Goal: Task Accomplishment & Management: Manage account settings

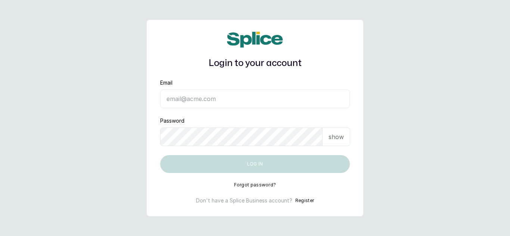
click at [194, 94] on input "Email" at bounding box center [254, 99] width 189 height 19
type input "[EMAIL_ADDRESS][DOMAIN_NAME]"
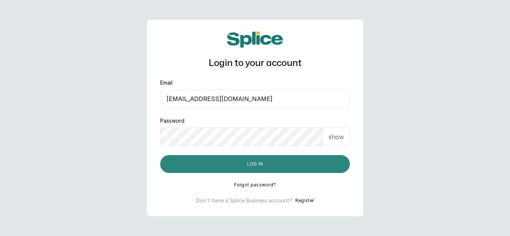
click at [264, 155] on button "Log in" at bounding box center [254, 164] width 189 height 18
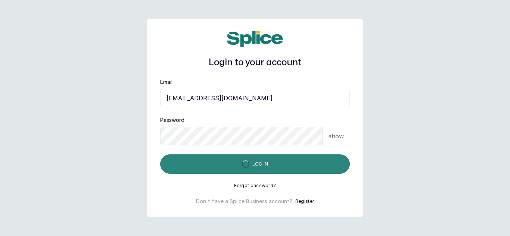
click at [266, 163] on button "Log in" at bounding box center [254, 163] width 189 height 19
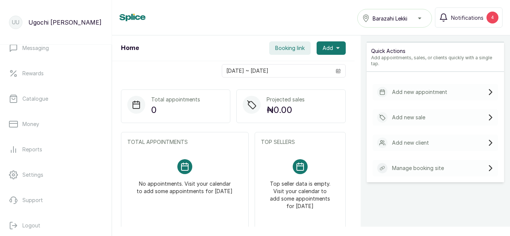
scroll to position [165, 0]
click at [34, 95] on p "Catalogue" at bounding box center [35, 97] width 26 height 7
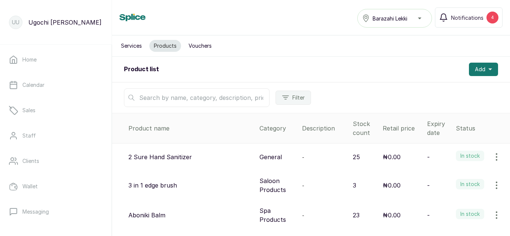
click at [167, 102] on input "text" at bounding box center [196, 97] width 145 height 19
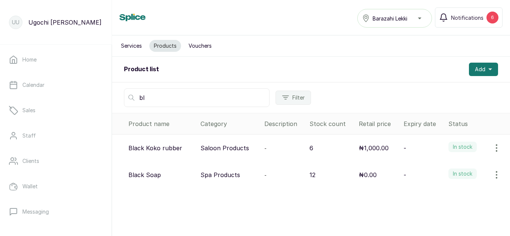
type input "b"
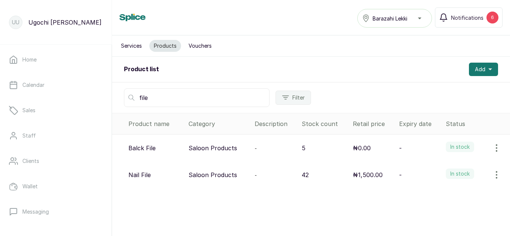
type input "file"
click at [494, 148] on icon "button" at bounding box center [496, 148] width 9 height 9
click at [441, 181] on span "Edit" at bounding box center [446, 183] width 11 height 9
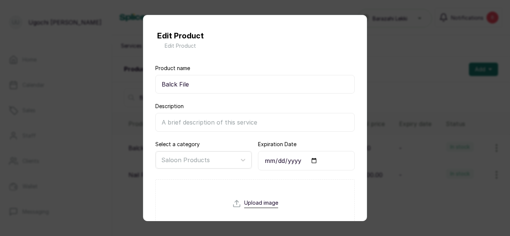
click at [171, 83] on input "Balck File" at bounding box center [254, 84] width 199 height 19
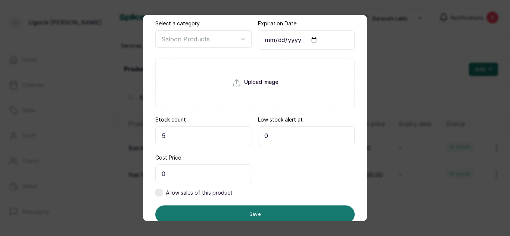
scroll to position [147, 0]
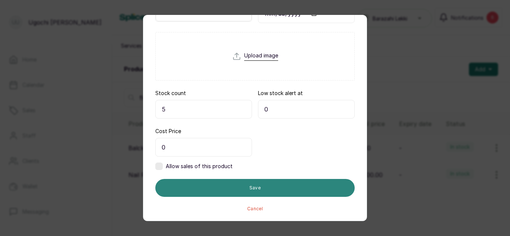
type input "Black File"
click at [307, 188] on button "Save" at bounding box center [254, 188] width 199 height 18
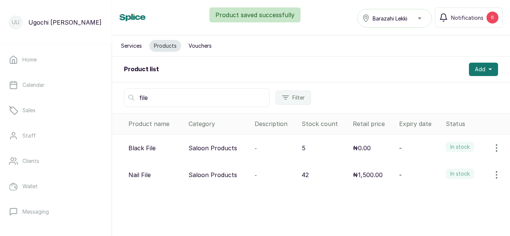
click at [492, 149] on icon "button" at bounding box center [496, 148] width 9 height 9
click at [444, 170] on span "View" at bounding box center [447, 169] width 13 height 9
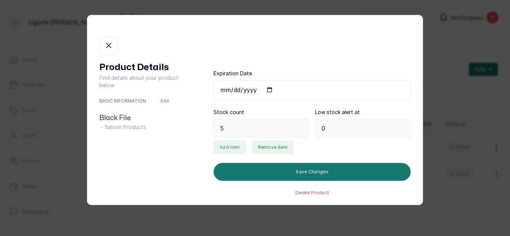
click at [262, 147] on button "Remove item" at bounding box center [272, 147] width 41 height 13
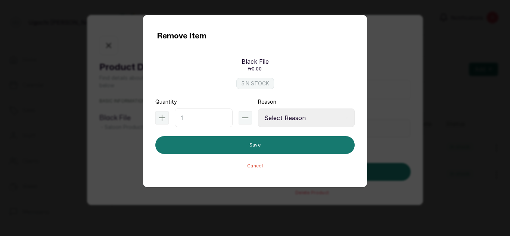
click at [180, 115] on input "text" at bounding box center [204, 118] width 58 height 19
type input "1"
click at [285, 115] on select "Select Reason Internal Use New Stock Damaged Adjustment Transfer Return Other" at bounding box center [306, 118] width 97 height 19
select select "internal_use"
click at [258, 109] on select "Select Reason Internal Use New Stock Damaged Adjustment Transfer Return Other" at bounding box center [306, 118] width 97 height 19
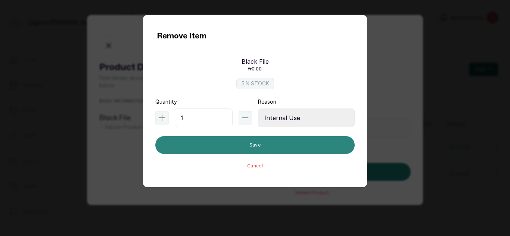
click at [272, 142] on button "Save" at bounding box center [254, 145] width 199 height 18
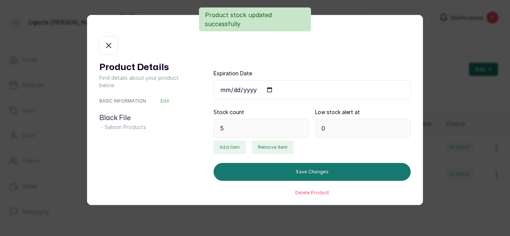
type input "4"
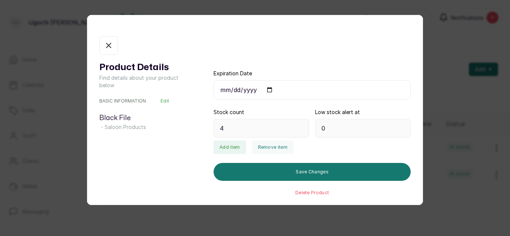
click at [104, 47] on icon "button" at bounding box center [108, 45] width 9 height 9
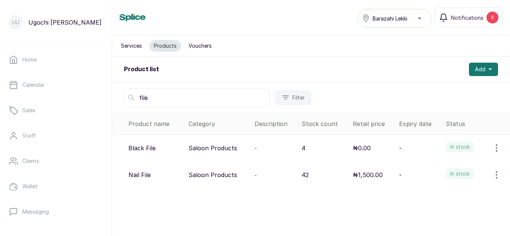
click at [147, 101] on input "file" at bounding box center [196, 97] width 145 height 19
type input "f"
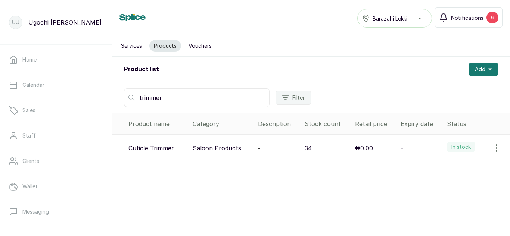
type input "trimmer"
click at [492, 150] on icon "button" at bounding box center [496, 148] width 9 height 9
click at [441, 168] on span "View" at bounding box center [447, 169] width 13 height 9
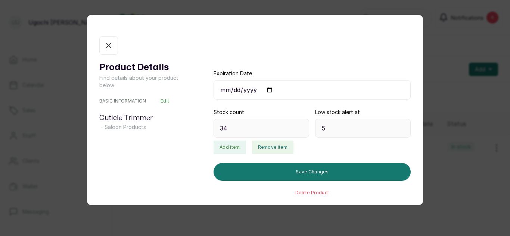
click at [269, 147] on button "Remove item" at bounding box center [272, 147] width 41 height 13
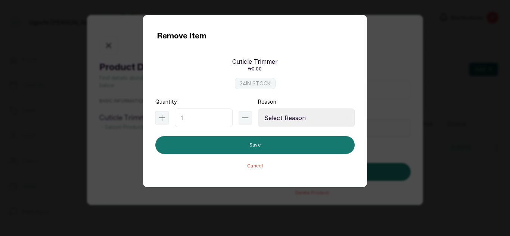
click at [204, 109] on input "text" at bounding box center [204, 118] width 58 height 19
type input "2"
click at [288, 122] on select "Select Reason Internal Use New Stock Damaged Adjustment Transfer Return Other" at bounding box center [306, 118] width 97 height 19
select select "internal_use"
click at [258, 109] on select "Select Reason Internal Use New Stock Damaged Adjustment Transfer Return Other" at bounding box center [306, 118] width 97 height 19
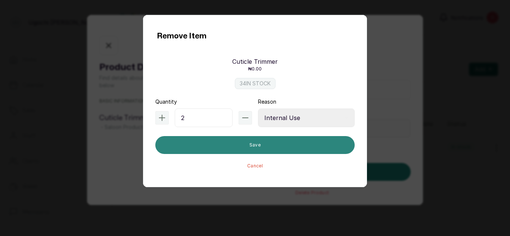
click at [286, 142] on button "Save" at bounding box center [254, 145] width 199 height 18
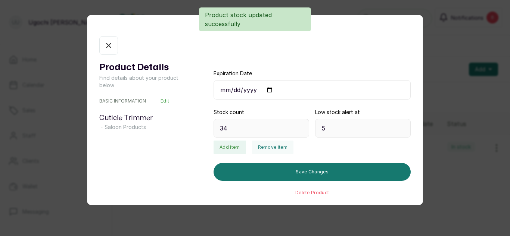
type input "32"
click at [107, 43] on icon "button" at bounding box center [108, 45] width 9 height 9
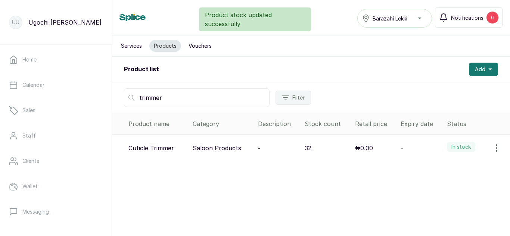
click at [162, 93] on input "trimmer" at bounding box center [196, 97] width 145 height 19
type input "t"
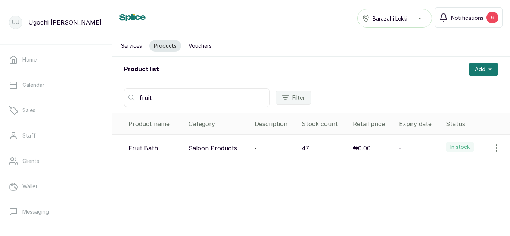
type input "fruit"
click at [492, 147] on icon "button" at bounding box center [496, 148] width 9 height 9
click at [441, 169] on span "View" at bounding box center [447, 169] width 13 height 9
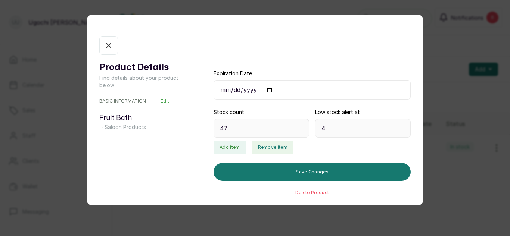
click at [278, 148] on button "Remove item" at bounding box center [272, 147] width 41 height 13
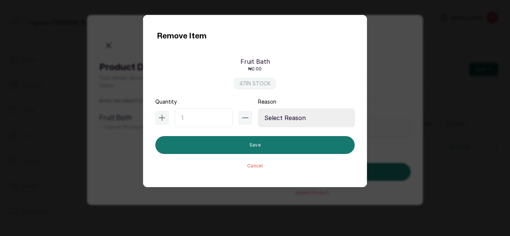
click at [197, 118] on input "text" at bounding box center [204, 118] width 58 height 19
type input "1"
click at [272, 122] on select "Select Reason Internal Use New Stock Damaged Adjustment Transfer Return Other" at bounding box center [306, 118] width 97 height 19
select select "internal_use"
click at [258, 109] on select "Select Reason Internal Use New Stock Damaged Adjustment Transfer Return Other" at bounding box center [306, 118] width 97 height 19
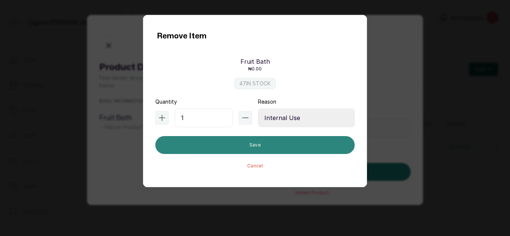
click at [279, 145] on button "Save" at bounding box center [254, 145] width 199 height 18
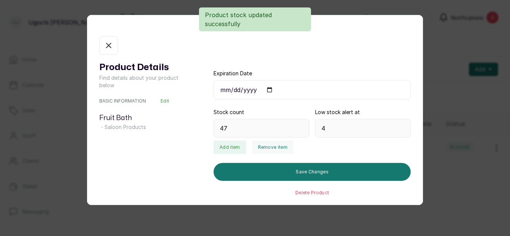
type input "46"
click at [106, 51] on button "In stock" at bounding box center [108, 45] width 19 height 19
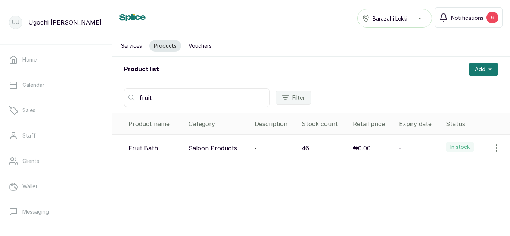
click at [180, 104] on input "fruit" at bounding box center [196, 97] width 145 height 19
type input "f"
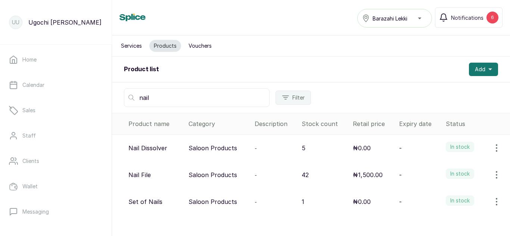
type input "nail"
click at [492, 176] on icon "button" at bounding box center [496, 174] width 9 height 9
click at [441, 196] on span "View" at bounding box center [447, 195] width 13 height 9
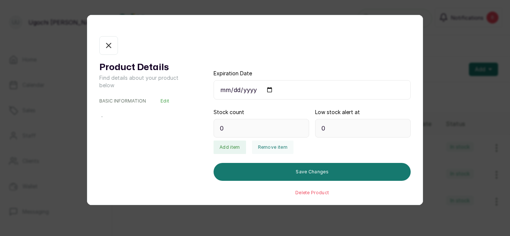
type input "42"
click at [281, 147] on button "Remove item" at bounding box center [272, 147] width 41 height 13
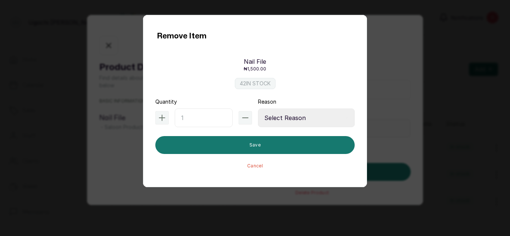
click at [209, 114] on input "text" at bounding box center [204, 118] width 58 height 19
type input "1"
click at [278, 117] on select "Select Reason Internal Use New Stock Damaged Adjustment Transfer Return Other" at bounding box center [306, 118] width 97 height 19
select select "internal_use"
click at [258, 109] on select "Select Reason Internal Use New Stock Damaged Adjustment Transfer Return Other" at bounding box center [306, 118] width 97 height 19
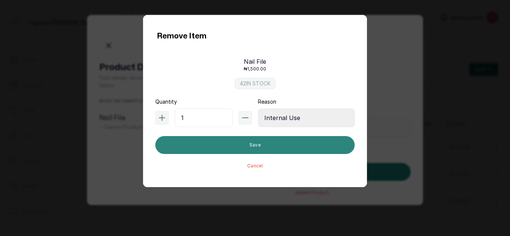
click at [279, 142] on button "Save" at bounding box center [254, 145] width 199 height 18
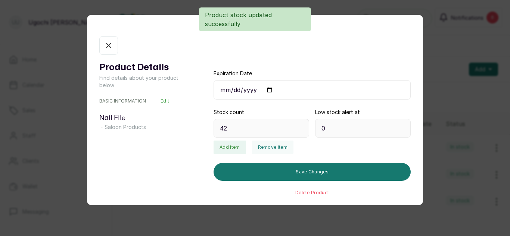
type input "41"
click at [103, 41] on button "In stock" at bounding box center [108, 45] width 19 height 19
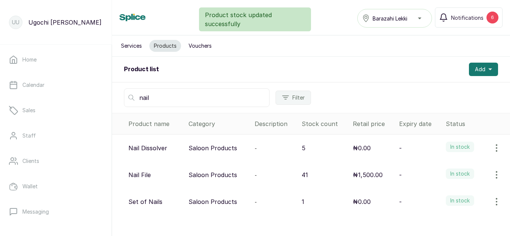
click at [163, 97] on input "nail" at bounding box center [196, 97] width 145 height 19
type input "n"
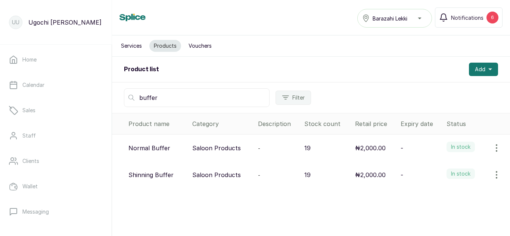
type input "buffer"
click at [492, 150] on icon "button" at bounding box center [496, 148] width 9 height 9
click at [442, 166] on span "View" at bounding box center [447, 169] width 13 height 9
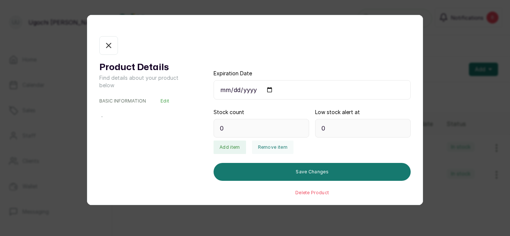
type input "19"
click at [269, 144] on button "Remove item" at bounding box center [272, 147] width 41 height 13
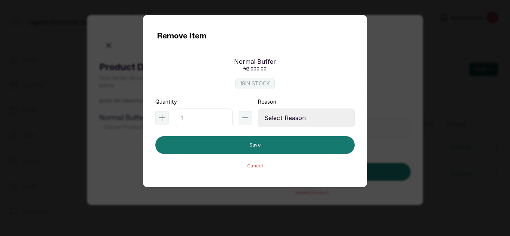
click at [202, 114] on input "text" at bounding box center [204, 118] width 58 height 19
type input "1"
click at [290, 116] on select "Select Reason Internal Use New Stock Damaged Adjustment Transfer Return Other" at bounding box center [306, 118] width 97 height 19
select select "internal_use"
click at [258, 109] on select "Select Reason Internal Use New Stock Damaged Adjustment Transfer Return Other" at bounding box center [306, 118] width 97 height 19
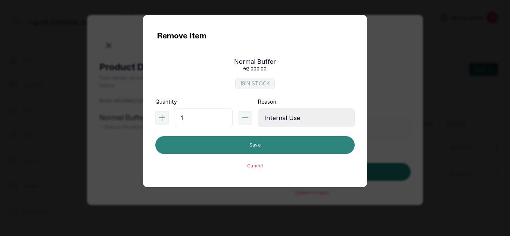
click at [281, 143] on button "Save" at bounding box center [254, 145] width 199 height 18
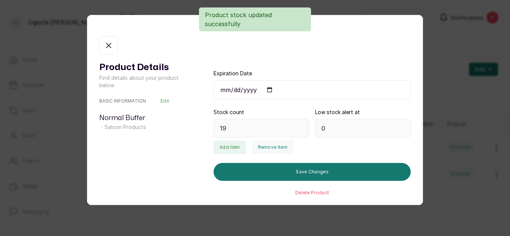
type input "18"
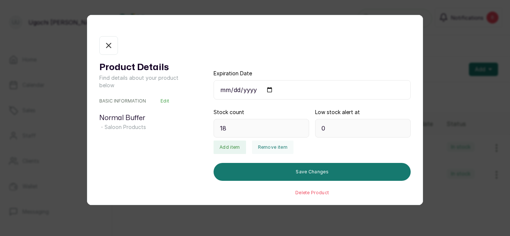
click at [107, 43] on icon "button" at bounding box center [108, 45] width 9 height 9
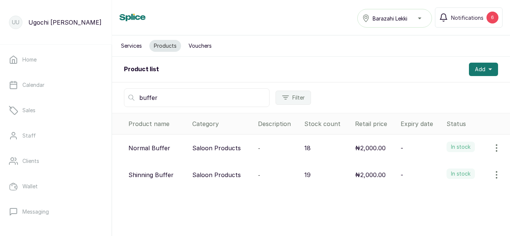
click at [164, 95] on input "buffer" at bounding box center [196, 97] width 145 height 19
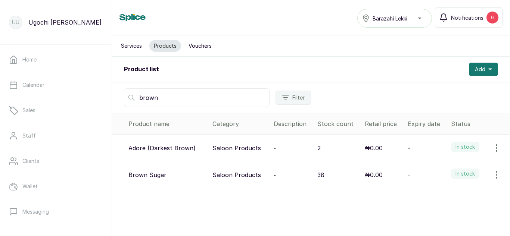
type input "brown"
click at [492, 176] on icon "button" at bounding box center [496, 174] width 9 height 9
click at [432, 195] on icon at bounding box center [433, 195] width 3 height 3
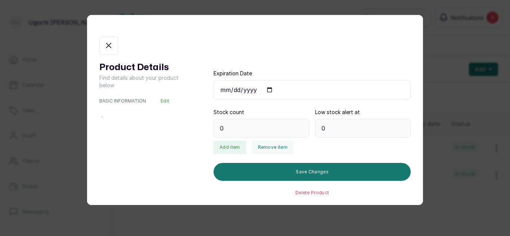
type input "38"
click at [261, 144] on button "Remove item" at bounding box center [272, 147] width 41 height 13
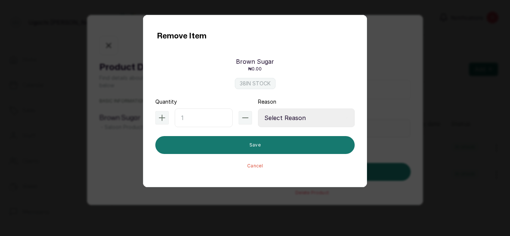
click at [195, 115] on input "text" at bounding box center [204, 118] width 58 height 19
type input "7"
click at [290, 119] on select "Select Reason Internal Use New Stock Damaged Adjustment Transfer Return Other" at bounding box center [306, 118] width 97 height 19
select select "internal_use"
click at [258, 109] on select "Select Reason Internal Use New Stock Damaged Adjustment Transfer Return Other" at bounding box center [306, 118] width 97 height 19
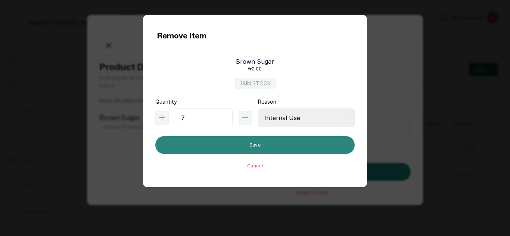
click at [271, 142] on button "Save" at bounding box center [254, 145] width 199 height 18
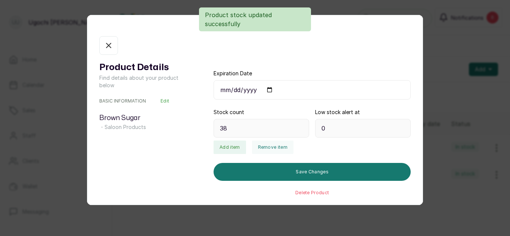
type input "31"
click at [109, 46] on icon "button" at bounding box center [108, 45] width 4 height 4
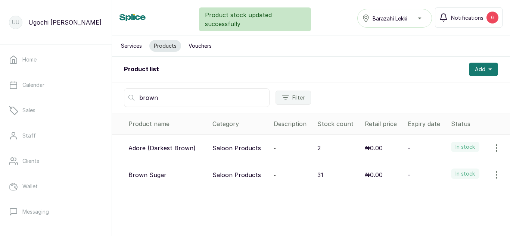
click at [163, 98] on input "brown" at bounding box center [196, 97] width 145 height 19
type input "b"
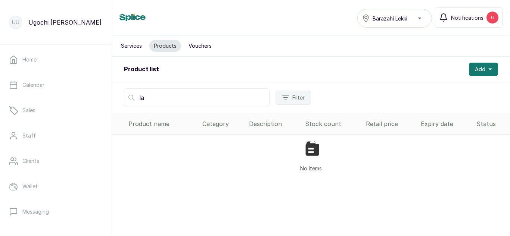
type input "l"
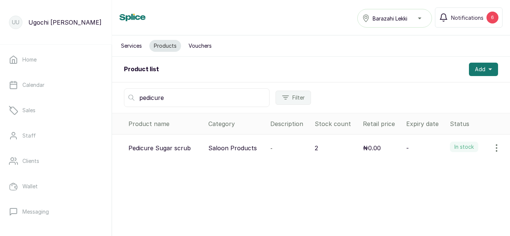
type input "pedicure"
click at [492, 149] on icon "button" at bounding box center [496, 148] width 9 height 9
click at [429, 172] on icon at bounding box center [433, 169] width 9 height 9
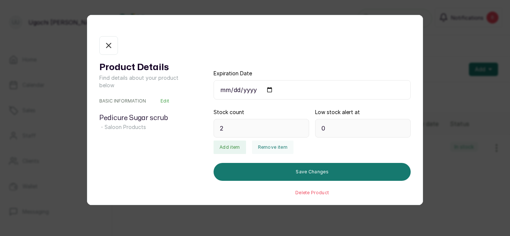
type input "2"
click at [259, 150] on button "Remove item" at bounding box center [272, 147] width 41 height 13
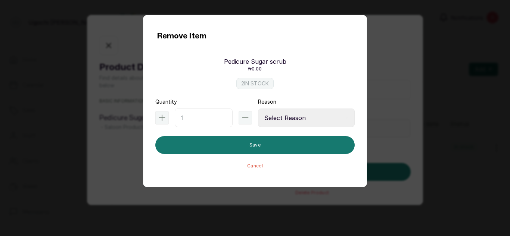
click at [184, 120] on input "text" at bounding box center [204, 118] width 58 height 19
type input "1"
click at [273, 120] on select "Select Reason Internal Use New Stock Damaged Adjustment Transfer Return Other" at bounding box center [306, 118] width 97 height 19
select select "internal_use"
click at [258, 109] on select "Select Reason Internal Use New Stock Damaged Adjustment Transfer Return Other" at bounding box center [306, 118] width 97 height 19
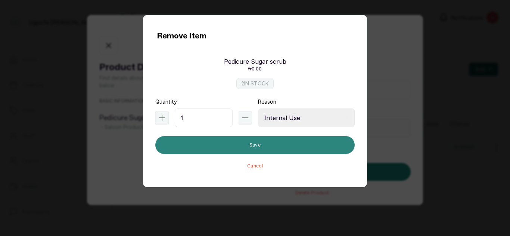
click at [279, 142] on button "Save" at bounding box center [254, 145] width 199 height 18
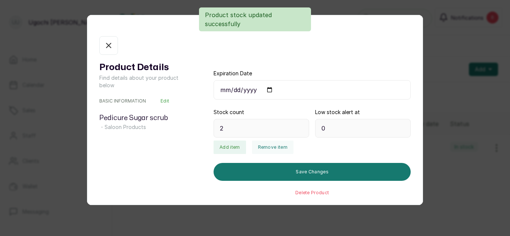
type input "1"
click at [108, 43] on icon "button" at bounding box center [108, 45] width 9 height 9
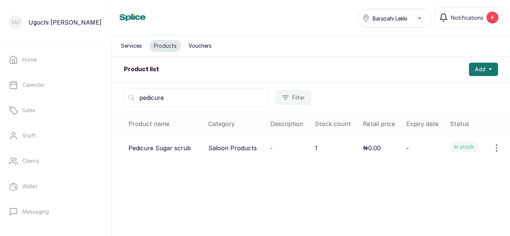
click at [178, 100] on input "pedicure" at bounding box center [196, 97] width 145 height 19
type input "p"
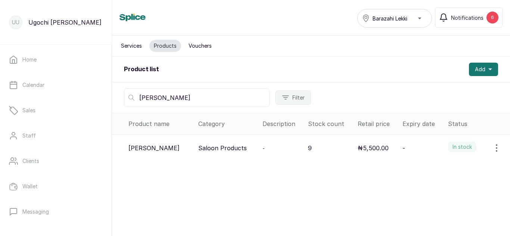
type input "[PERSON_NAME]"
click at [496, 145] on icon "button" at bounding box center [496, 148] width 1 height 7
click at [441, 169] on span "View" at bounding box center [447, 169] width 13 height 9
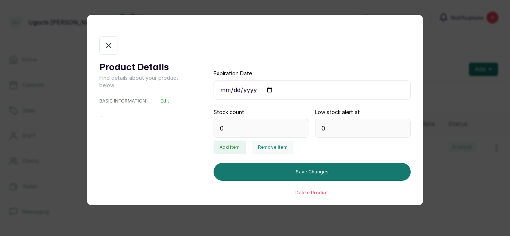
type input "9"
click at [270, 145] on button "Remove item" at bounding box center [272, 147] width 41 height 13
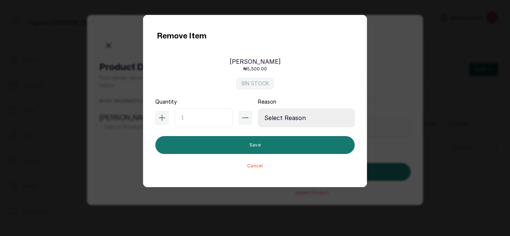
click at [210, 114] on input "text" at bounding box center [204, 118] width 58 height 19
type input "1"
click at [292, 118] on select "Select Reason Internal Use New Stock Damaged Adjustment Transfer Return Other" at bounding box center [306, 118] width 97 height 19
select select "internal_use"
click at [258, 109] on select "Select Reason Internal Use New Stock Damaged Adjustment Transfer Return Other" at bounding box center [306, 118] width 97 height 19
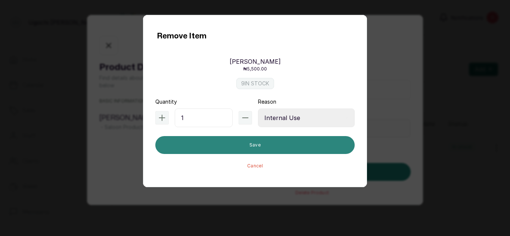
click at [282, 144] on button "Save" at bounding box center [254, 145] width 199 height 18
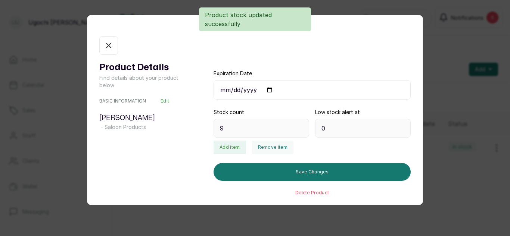
type input "8"
click at [106, 47] on icon "button" at bounding box center [108, 45] width 9 height 9
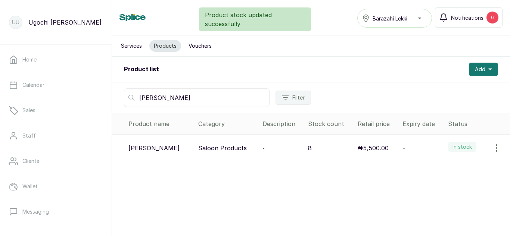
click at [163, 103] on input "[PERSON_NAME]" at bounding box center [196, 97] width 145 height 19
type input "n"
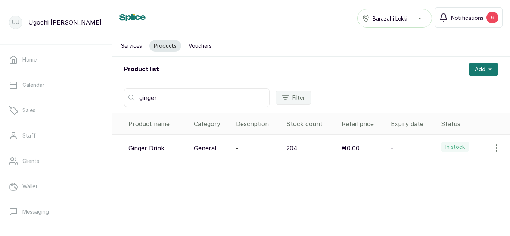
type input "ginger"
click at [492, 148] on icon "button" at bounding box center [496, 148] width 9 height 9
click at [432, 167] on icon at bounding box center [433, 169] width 9 height 9
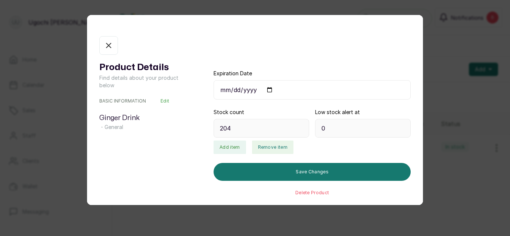
click at [259, 151] on button "Remove item" at bounding box center [272, 147] width 41 height 13
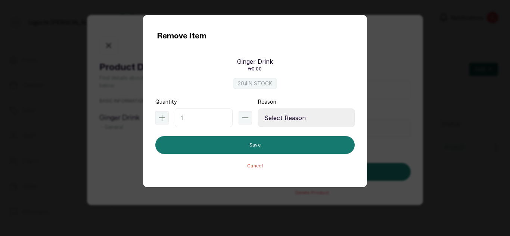
click at [183, 117] on input "text" at bounding box center [204, 118] width 58 height 19
type input "20"
click at [295, 115] on select "Select Reason Internal Use New Stock Damaged Adjustment Transfer Return Other" at bounding box center [306, 118] width 97 height 19
select select "internal_use"
click at [258, 109] on select "Select Reason Internal Use New Stock Damaged Adjustment Transfer Return Other" at bounding box center [306, 118] width 97 height 19
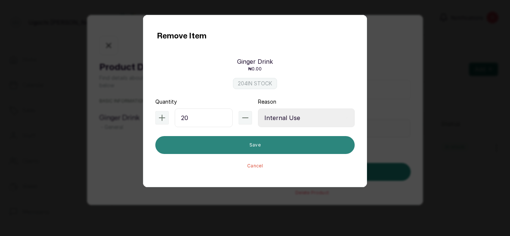
click at [263, 142] on button "Save" at bounding box center [254, 145] width 199 height 18
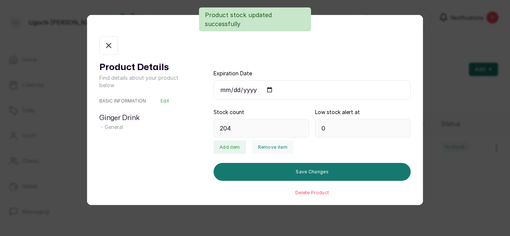
type input "184"
click at [106, 47] on icon "button" at bounding box center [108, 45] width 9 height 9
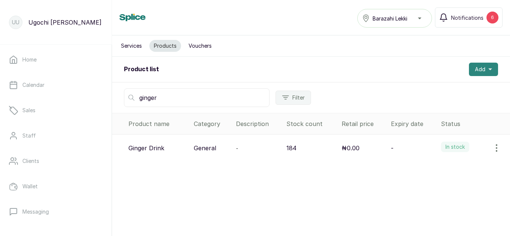
click at [477, 73] on button "Add" at bounding box center [483, 69] width 29 height 13
click at [442, 90] on span "Add Product" at bounding box center [456, 89] width 72 height 9
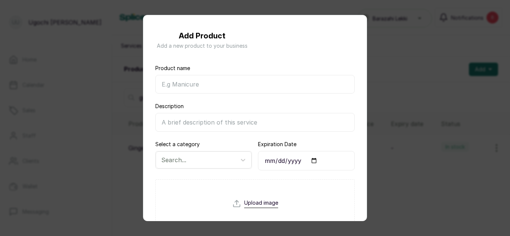
click at [228, 88] on input "Product name" at bounding box center [254, 84] width 199 height 19
type input "[PERSON_NAME] Shampoo"
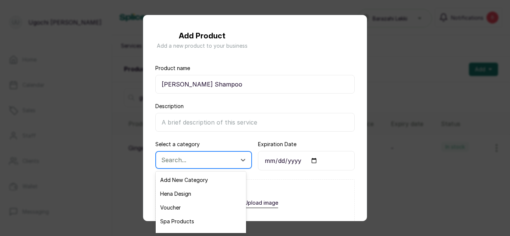
click at [189, 160] on div at bounding box center [196, 160] width 71 height 10
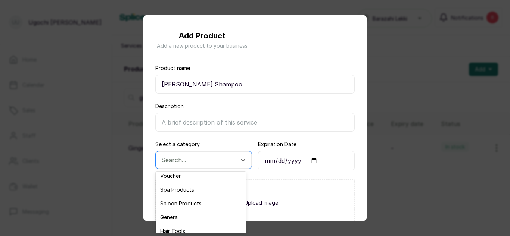
scroll to position [54, 0]
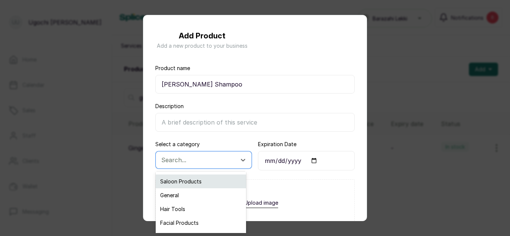
click at [180, 181] on div "Saloon Products" at bounding box center [201, 182] width 90 height 14
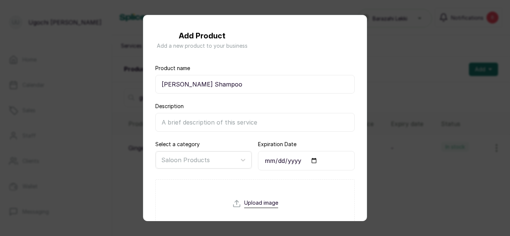
click at [380, 35] on div "Add Product Add a new product to your business Product name [PERSON_NAME] Shamp…" at bounding box center [255, 118] width 510 height 236
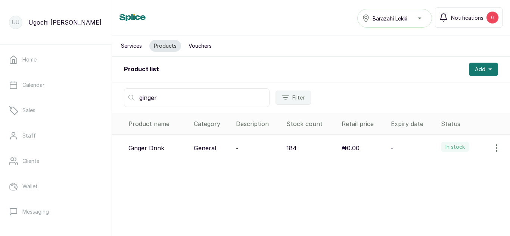
click at [178, 97] on input "ginger" at bounding box center [196, 97] width 145 height 19
type input "g"
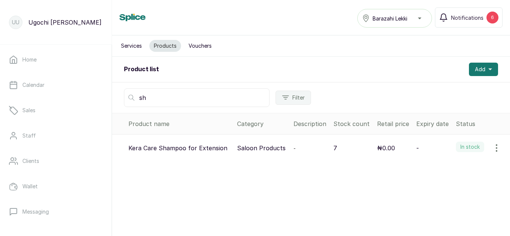
type input "s"
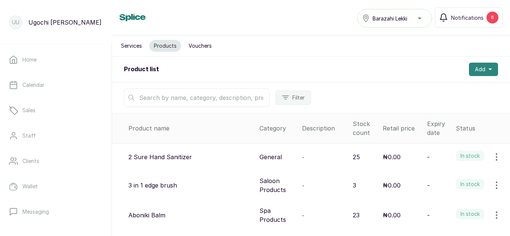
click at [476, 67] on span "Add" at bounding box center [479, 69] width 10 height 7
click at [426, 91] on span "Add Product" at bounding box center [456, 89] width 72 height 9
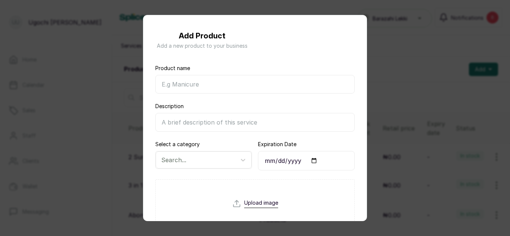
click at [214, 81] on input "Product name" at bounding box center [254, 84] width 199 height 19
type input "[PERSON_NAME] Shampoo"
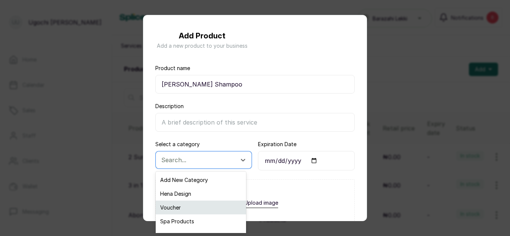
click at [213, 204] on div "Voucher" at bounding box center [201, 208] width 90 height 14
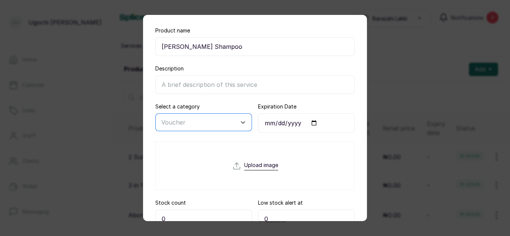
scroll to position [40, 0]
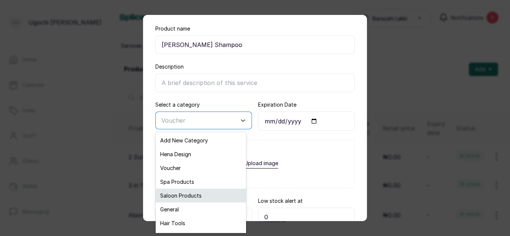
click at [188, 193] on div "Saloon Products" at bounding box center [201, 196] width 90 height 14
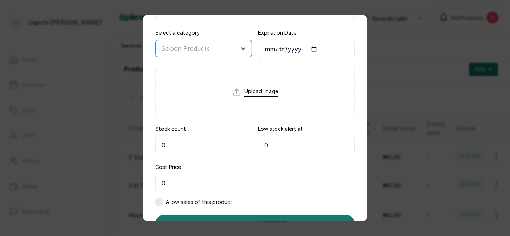
scroll to position [113, 0]
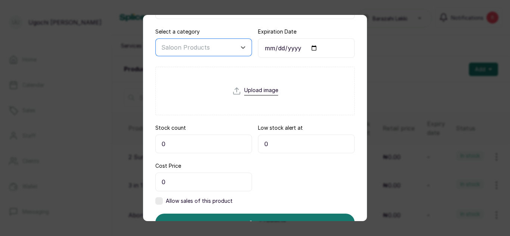
click at [202, 142] on input "0" at bounding box center [203, 144] width 97 height 19
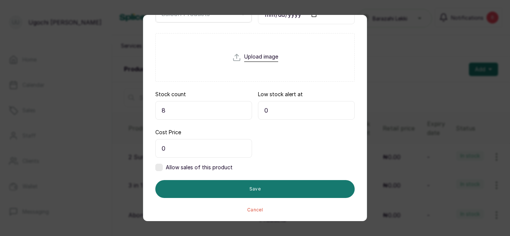
scroll to position [147, 0]
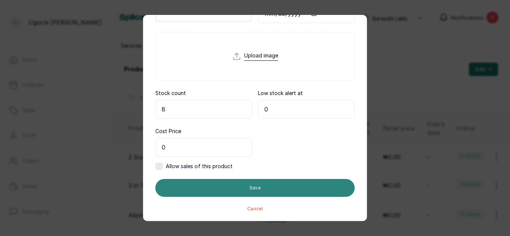
type input "8"
click at [244, 190] on button "Save" at bounding box center [254, 188] width 199 height 18
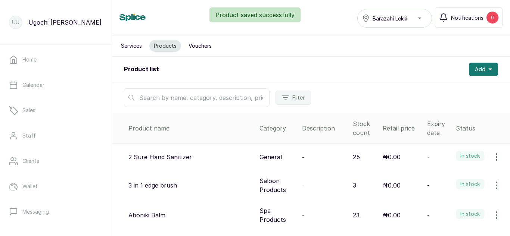
click at [243, 93] on input "text" at bounding box center [196, 97] width 145 height 19
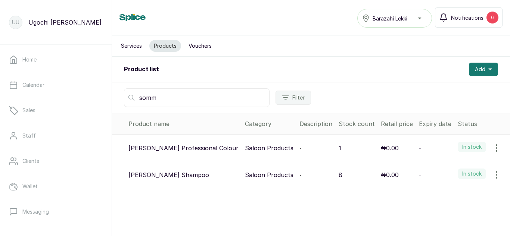
type input "somm"
click at [496, 178] on icon "button" at bounding box center [496, 175] width 1 height 7
click at [430, 209] on icon at bounding box center [433, 210] width 9 height 9
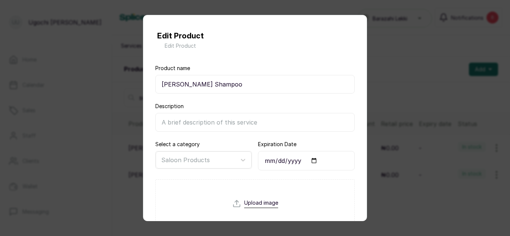
click at [182, 85] on input "[PERSON_NAME] Shampoo" at bounding box center [254, 84] width 199 height 19
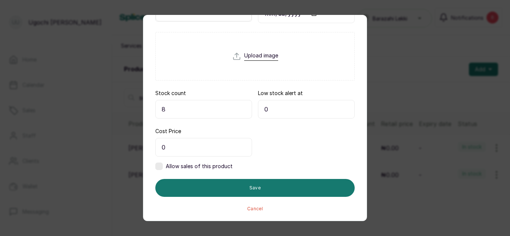
type input "[PERSON_NAME] Shampoo"
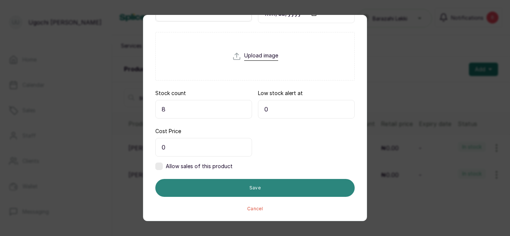
click at [282, 189] on button "Save" at bounding box center [254, 188] width 199 height 18
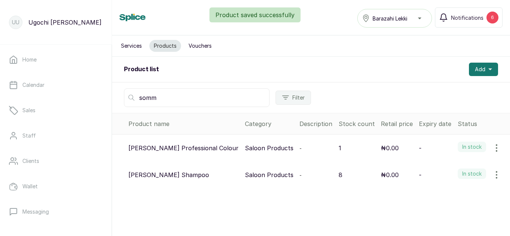
click at [494, 172] on icon "button" at bounding box center [496, 174] width 9 height 9
click at [440, 187] on div "View Edit Delete" at bounding box center [465, 210] width 84 height 51
click at [443, 191] on span "View" at bounding box center [447, 195] width 13 height 9
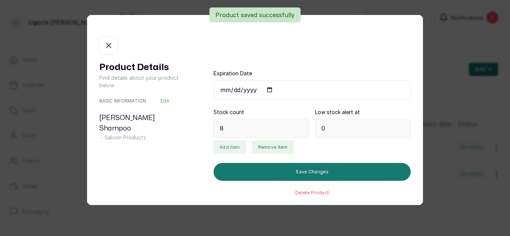
click at [276, 141] on button "Remove item" at bounding box center [272, 147] width 41 height 13
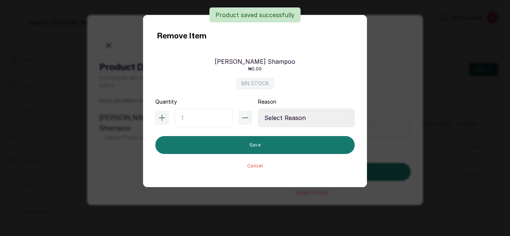
click at [198, 115] on input "text" at bounding box center [204, 118] width 58 height 19
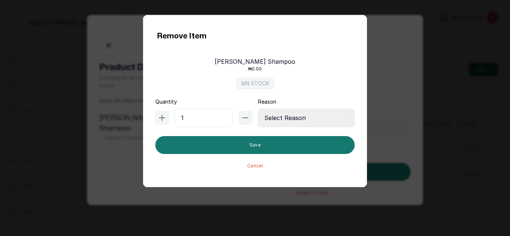
type input "1"
click at [282, 116] on select "Select Reason Internal Use New Stock Damaged Adjustment Transfer Return Other" at bounding box center [306, 118] width 97 height 19
select select "internal_use"
click at [258, 109] on select "Select Reason Internal Use New Stock Damaged Adjustment Transfer Return Other" at bounding box center [306, 118] width 97 height 19
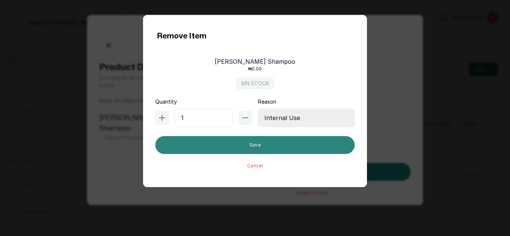
click at [278, 145] on button "Save" at bounding box center [254, 145] width 199 height 18
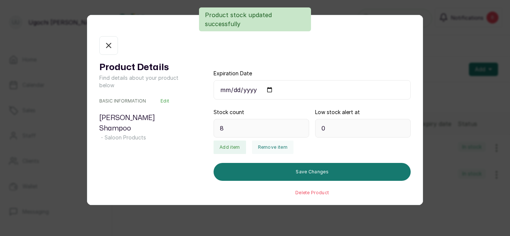
type input "7"
click at [103, 46] on button "In stock" at bounding box center [108, 45] width 19 height 19
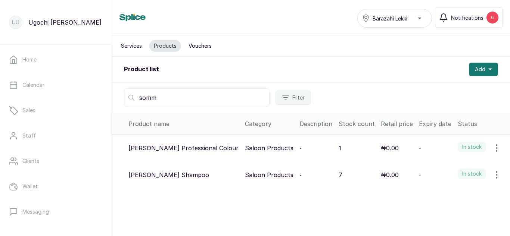
click at [172, 101] on input "somm" at bounding box center [196, 97] width 145 height 19
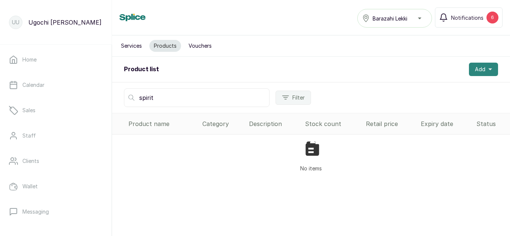
type input "spirit"
click at [480, 71] on button "Add" at bounding box center [483, 69] width 29 height 13
click at [446, 88] on span "Add Product" at bounding box center [456, 89] width 72 height 9
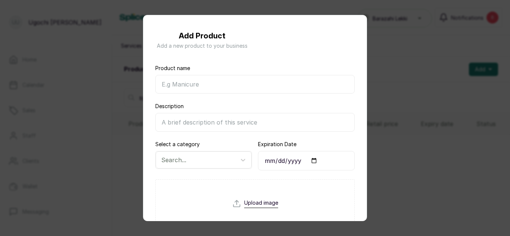
click at [254, 84] on input "Product name" at bounding box center [254, 84] width 199 height 19
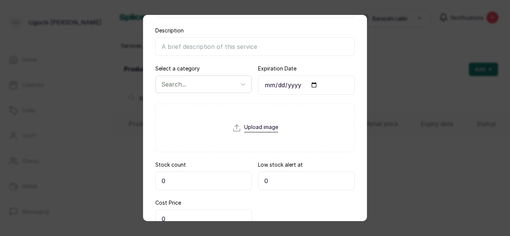
scroll to position [76, 0]
type input "[MEDICAL_DATA]"
click at [200, 180] on input "0" at bounding box center [203, 180] width 97 height 19
type input "8"
click at [261, 162] on label "Low stock alert at" at bounding box center [280, 163] width 45 height 7
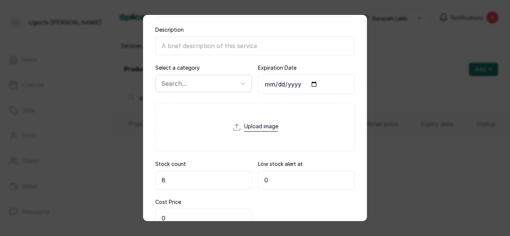
click at [261, 171] on input "0" at bounding box center [306, 180] width 97 height 19
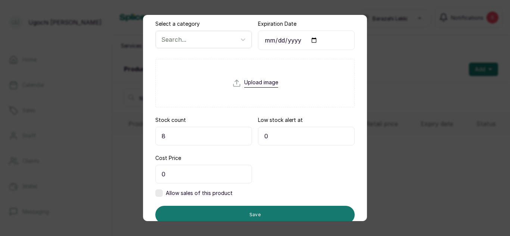
scroll to position [147, 0]
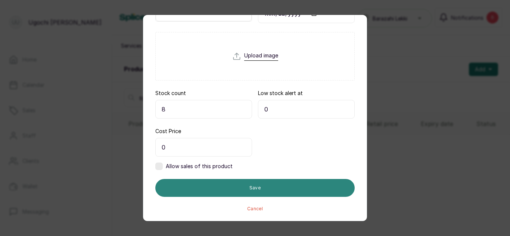
click at [212, 195] on button "Save" at bounding box center [254, 188] width 199 height 18
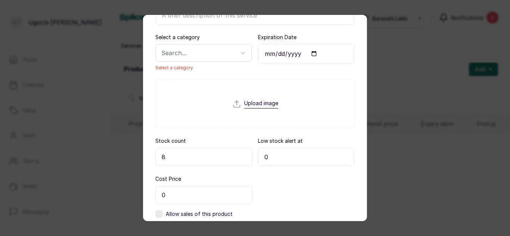
scroll to position [98, 0]
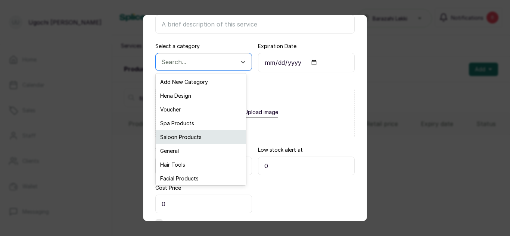
click at [194, 134] on div "Saloon Products" at bounding box center [201, 137] width 90 height 14
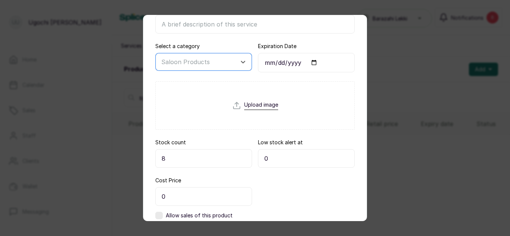
scroll to position [147, 0]
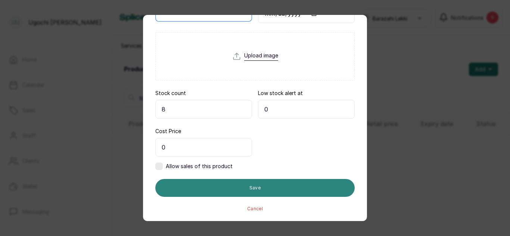
click at [251, 188] on button "Save" at bounding box center [254, 188] width 199 height 18
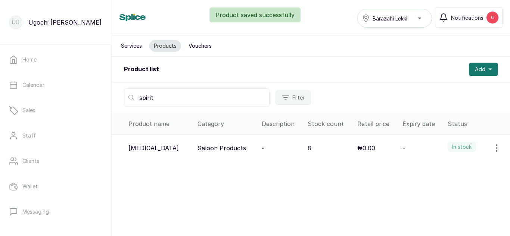
click at [496, 148] on icon "button" at bounding box center [496, 148] width 1 height 7
click at [441, 169] on span "View" at bounding box center [447, 169] width 13 height 9
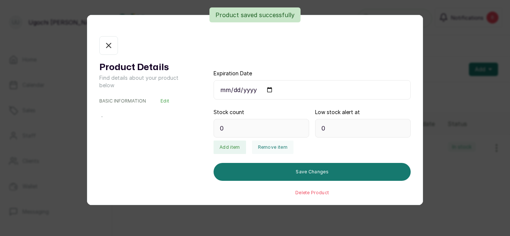
type input "8"
click at [270, 145] on button "Remove item" at bounding box center [272, 147] width 41 height 13
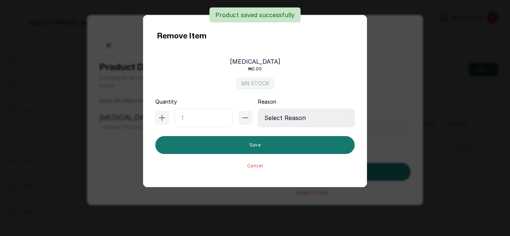
click at [210, 113] on input "text" at bounding box center [204, 118] width 58 height 19
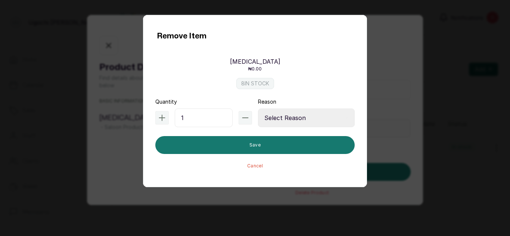
type input "1"
click at [303, 113] on select "Select Reason Internal Use New Stock Damaged Adjustment Transfer Return Other" at bounding box center [306, 118] width 97 height 19
select select "internal_use"
click at [258, 109] on select "Select Reason Internal Use New Stock Damaged Adjustment Transfer Return Other" at bounding box center [306, 118] width 97 height 19
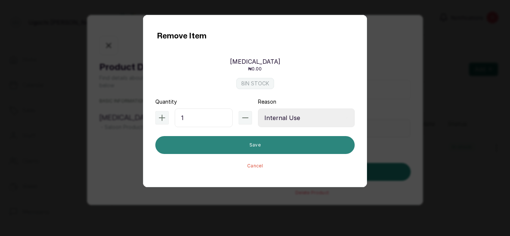
click at [272, 142] on button "Save" at bounding box center [254, 145] width 199 height 18
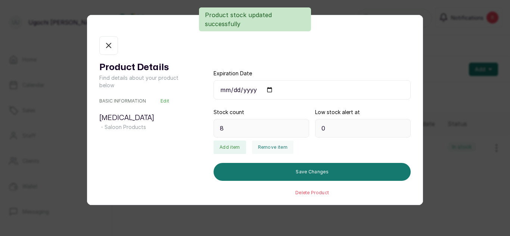
type input "7"
click at [107, 40] on button "In stock" at bounding box center [108, 45] width 19 height 19
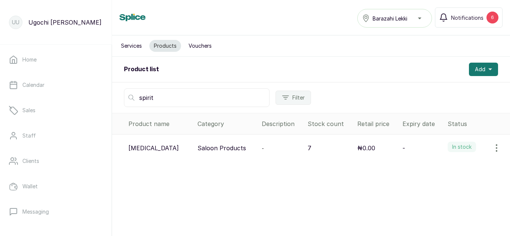
click at [159, 93] on input "spirit" at bounding box center [196, 97] width 145 height 19
type input "s"
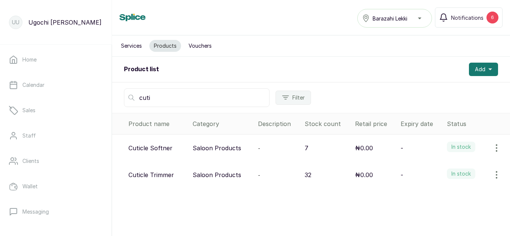
type input "cuti"
click at [495, 178] on button "button" at bounding box center [496, 174] width 21 height 15
click at [445, 192] on span "View" at bounding box center [447, 195] width 13 height 9
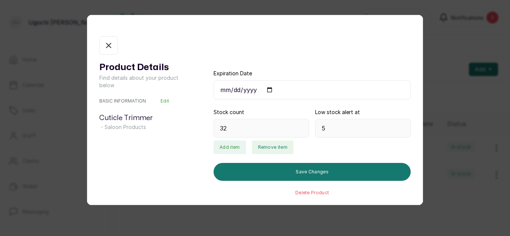
click at [273, 147] on button "Remove item" at bounding box center [272, 147] width 41 height 13
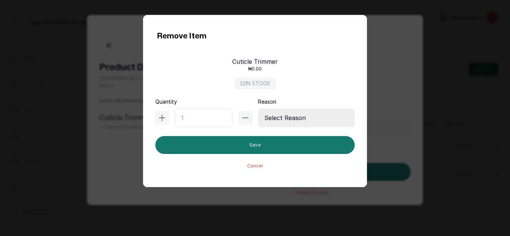
click at [204, 121] on input "text" at bounding box center [204, 118] width 58 height 19
type input "1"
click at [312, 110] on select "Select Reason Internal Use New Stock Damaged Adjustment Transfer Return Other" at bounding box center [306, 118] width 97 height 19
select select "internal_use"
click at [258, 109] on select "Select Reason Internal Use New Stock Damaged Adjustment Transfer Return Other" at bounding box center [306, 118] width 97 height 19
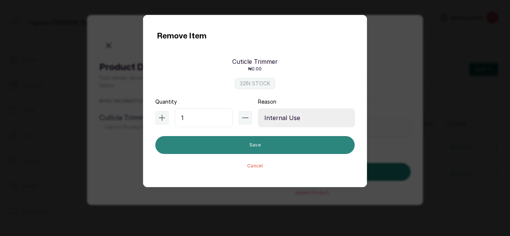
click at [280, 145] on button "Save" at bounding box center [254, 145] width 199 height 18
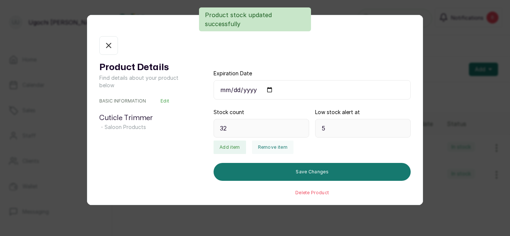
type input "31"
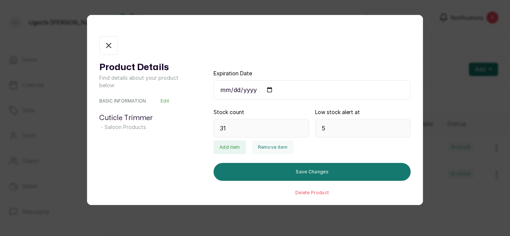
click at [109, 44] on icon "button" at bounding box center [108, 45] width 9 height 9
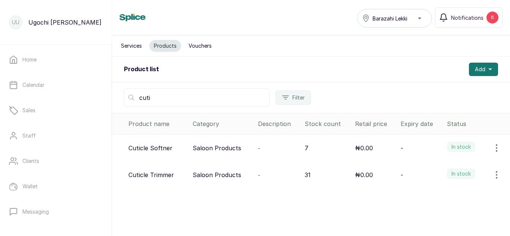
click at [157, 95] on input "cuti" at bounding box center [196, 97] width 145 height 19
type input "c"
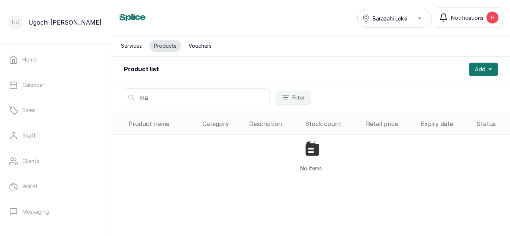
type input "m"
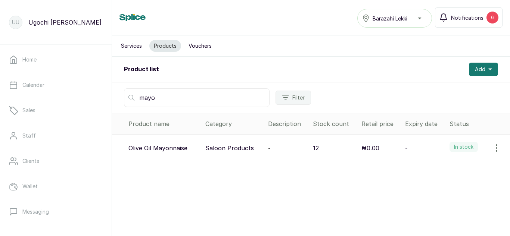
type input "mayo"
click at [494, 148] on icon "button" at bounding box center [496, 148] width 9 height 9
click at [442, 165] on span "View" at bounding box center [447, 169] width 13 height 9
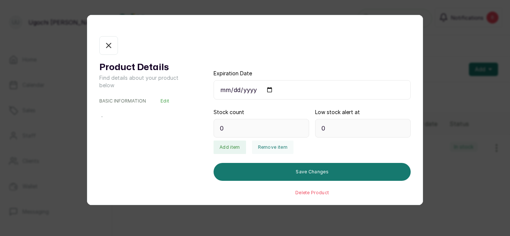
type input "12"
type input "2"
click at [282, 142] on button "Remove item" at bounding box center [272, 147] width 41 height 13
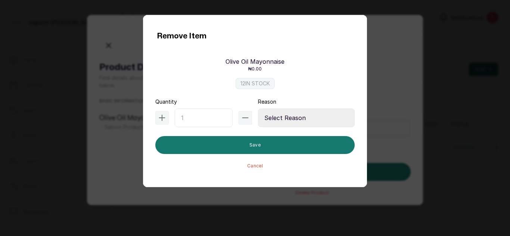
click at [207, 115] on input "text" at bounding box center [204, 118] width 58 height 19
type input "1"
click at [312, 112] on select "Select Reason Internal Use New Stock Damaged Adjustment Transfer Return Other" at bounding box center [306, 118] width 97 height 19
select select "internal_use"
click at [258, 109] on select "Select Reason Internal Use New Stock Damaged Adjustment Transfer Return Other" at bounding box center [306, 118] width 97 height 19
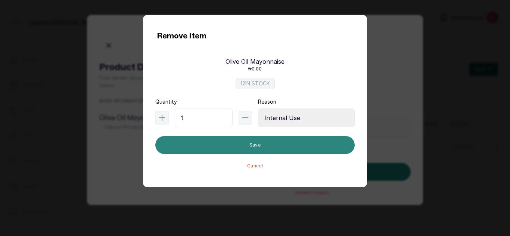
click at [293, 147] on button "Save" at bounding box center [254, 145] width 199 height 18
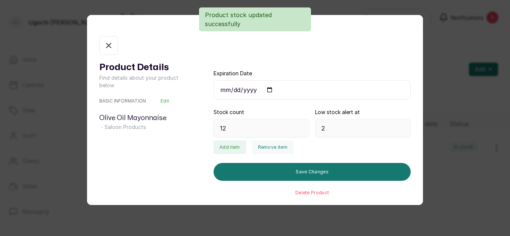
type input "11"
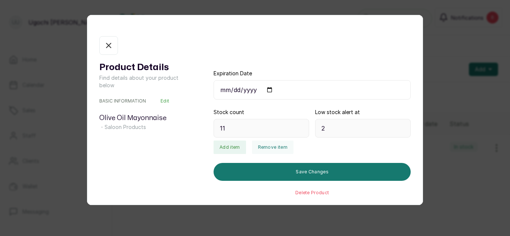
click at [99, 46] on button "In stock" at bounding box center [108, 45] width 19 height 19
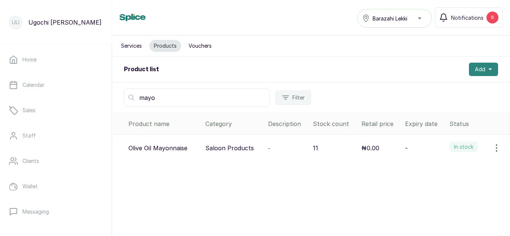
click at [469, 76] on button "Add" at bounding box center [483, 69] width 29 height 13
click at [440, 91] on span "Add Product" at bounding box center [456, 89] width 72 height 9
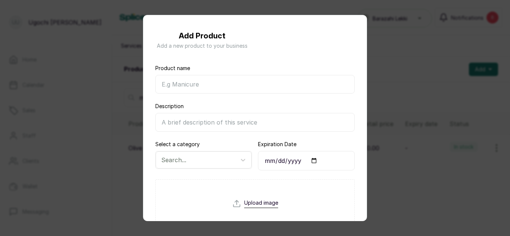
click at [281, 81] on input "Product name" at bounding box center [254, 84] width 199 height 19
type input "Batter"
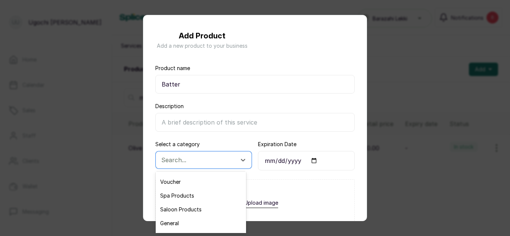
scroll to position [36, 0]
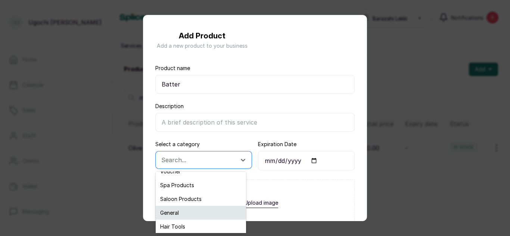
click at [186, 210] on div "General" at bounding box center [201, 213] width 90 height 14
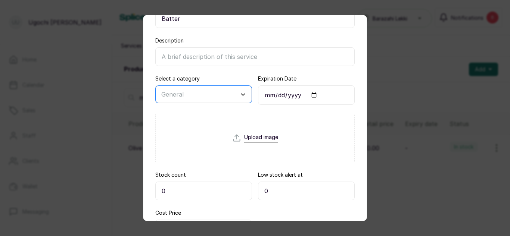
scroll to position [70, 0]
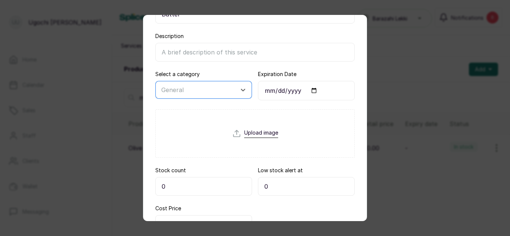
click at [176, 183] on input "0" at bounding box center [203, 186] width 97 height 19
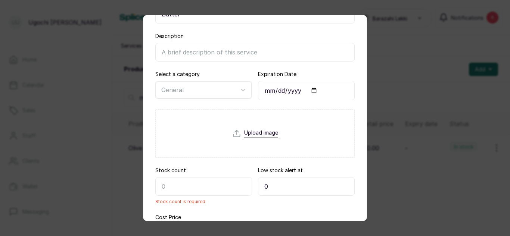
type input "6"
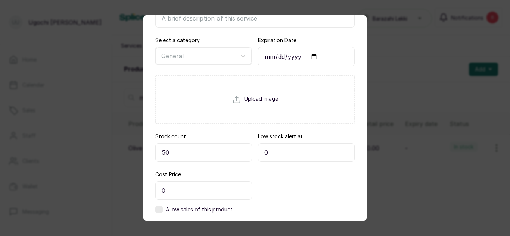
scroll to position [147, 0]
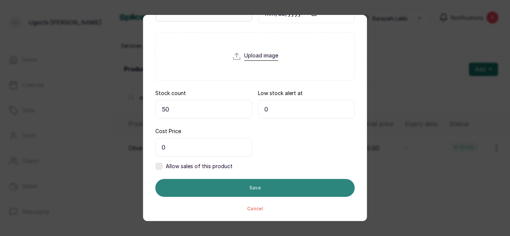
type input "50"
click at [233, 183] on button "Save" at bounding box center [254, 188] width 199 height 18
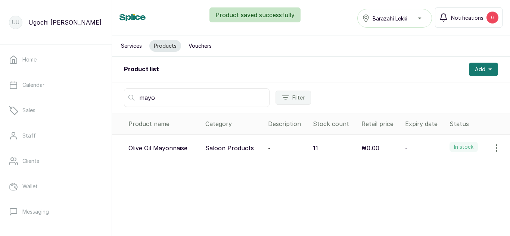
click at [170, 101] on input "mayo" at bounding box center [196, 97] width 145 height 19
type input "m"
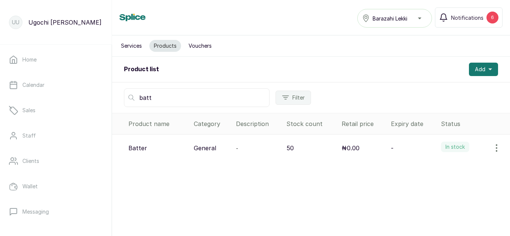
type input "batt"
click at [492, 144] on icon "button" at bounding box center [496, 148] width 9 height 9
click at [442, 180] on span "Edit" at bounding box center [446, 183] width 11 height 9
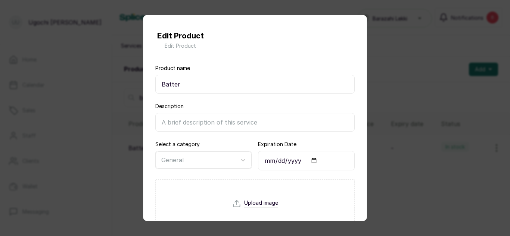
click at [208, 83] on input "Batter" at bounding box center [254, 84] width 199 height 19
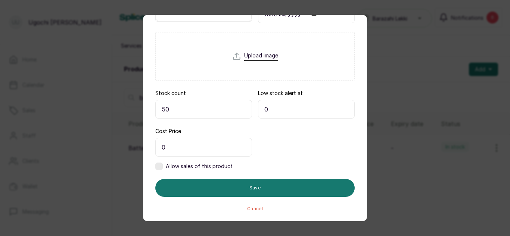
type input "Battery"
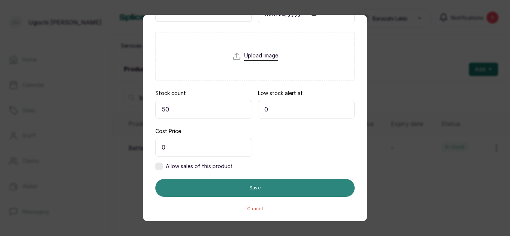
click at [256, 182] on button "Save" at bounding box center [254, 188] width 199 height 18
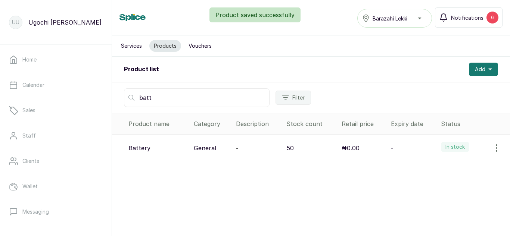
click at [492, 146] on icon "button" at bounding box center [496, 148] width 9 height 9
click at [432, 165] on icon at bounding box center [433, 169] width 9 height 9
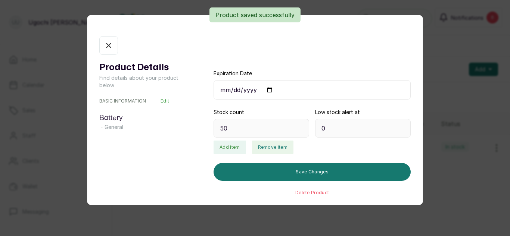
click at [279, 143] on button "Remove item" at bounding box center [272, 147] width 41 height 13
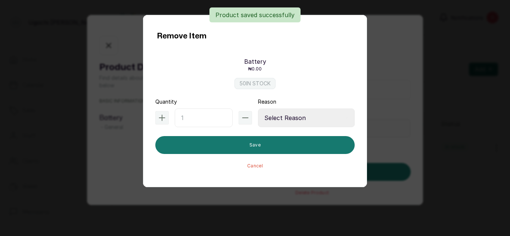
click at [206, 119] on input "text" at bounding box center [204, 118] width 58 height 19
type input "1"
click at [308, 116] on select "Select Reason Internal Use New Stock Damaged Adjustment Transfer Return Other" at bounding box center [306, 118] width 97 height 19
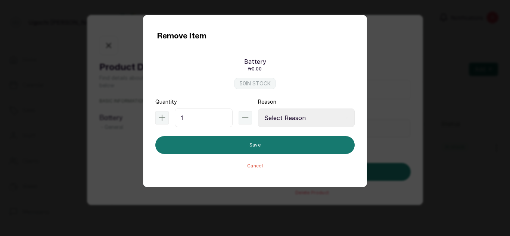
select select "internal_use"
click at [258, 109] on select "Select Reason Internal Use New Stock Damaged Adjustment Transfer Return Other" at bounding box center [306, 118] width 97 height 19
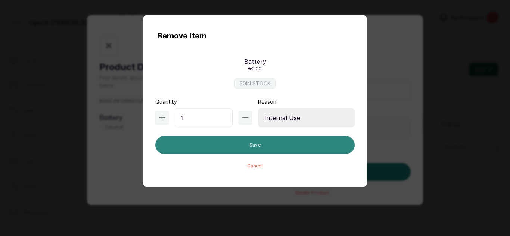
click at [277, 144] on button "Save" at bounding box center [254, 145] width 199 height 18
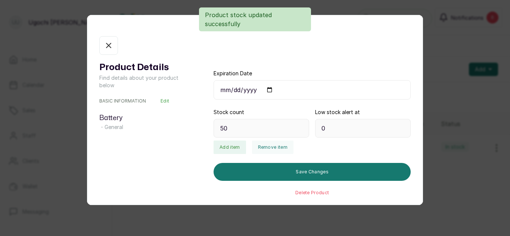
type input "49"
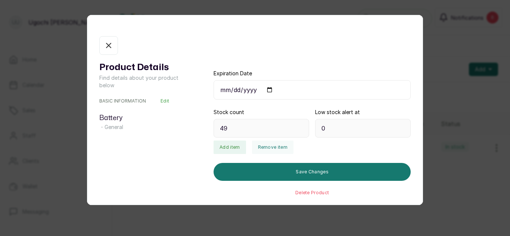
click at [109, 43] on icon "button" at bounding box center [108, 45] width 9 height 9
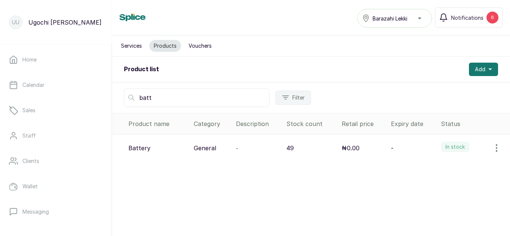
click at [173, 94] on input "batt" at bounding box center [196, 97] width 145 height 19
type input "b"
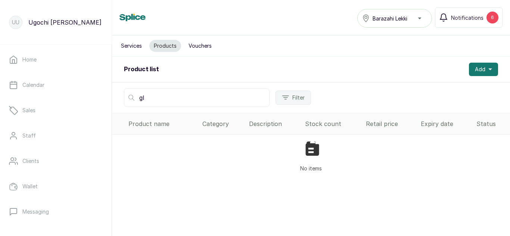
type input "g"
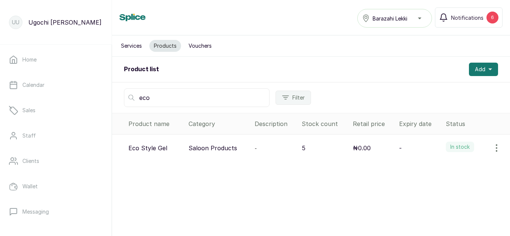
type input "eco"
click at [494, 148] on icon "button" at bounding box center [496, 148] width 9 height 9
click at [434, 169] on span "View" at bounding box center [465, 169] width 72 height 9
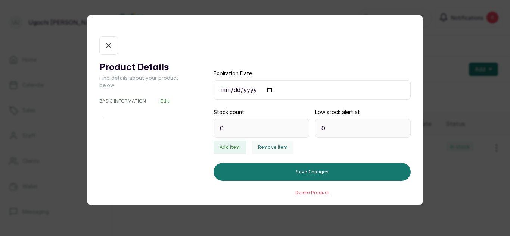
type input "5"
type input "1"
click at [109, 44] on icon "button" at bounding box center [108, 45] width 9 height 9
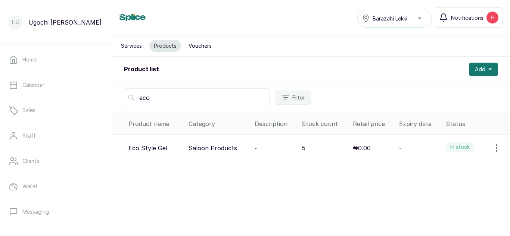
click at [195, 95] on input "eco" at bounding box center [196, 97] width 145 height 19
type input "e"
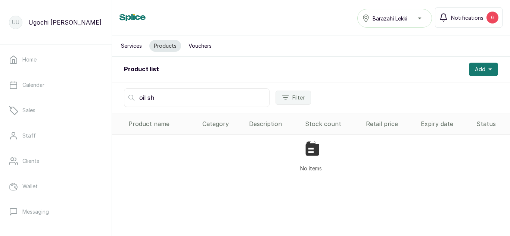
type input "oil sh"
click at [492, 141] on div "No items" at bounding box center [311, 157] width 398 height 44
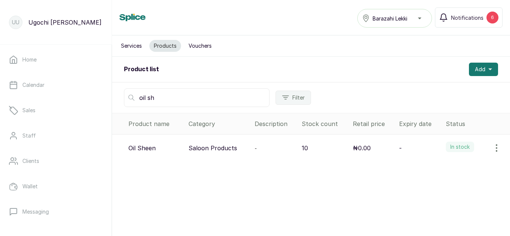
click at [497, 144] on button "button" at bounding box center [496, 148] width 21 height 15
click at [442, 166] on span "View" at bounding box center [447, 169] width 13 height 9
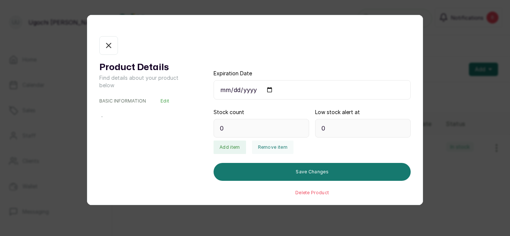
type input "10"
type input "3"
click at [270, 142] on button "Remove item" at bounding box center [272, 147] width 41 height 13
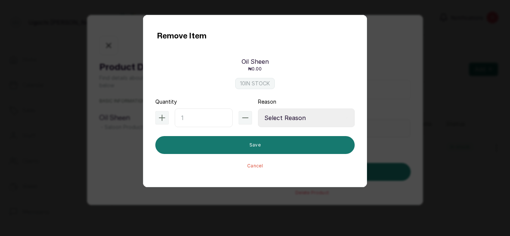
click at [203, 114] on input "text" at bounding box center [204, 118] width 58 height 19
type input "1"
click at [306, 103] on div "Reason Select Reason Internal Use New Stock Damaged Adjustment Transfer Return …" at bounding box center [306, 112] width 97 height 29
click at [309, 117] on select "Select Reason Internal Use New Stock Damaged Adjustment Transfer Return Other" at bounding box center [306, 118] width 97 height 19
select select "internal_use"
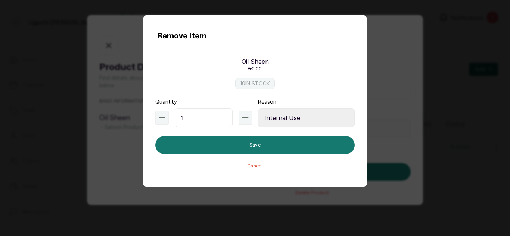
click at [258, 109] on select "Select Reason Internal Use New Stock Damaged Adjustment Transfer Return Other" at bounding box center [306, 118] width 97 height 19
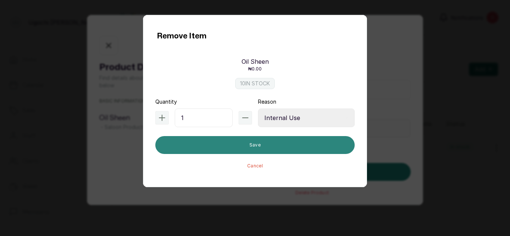
click at [290, 146] on button "Save" at bounding box center [254, 145] width 199 height 18
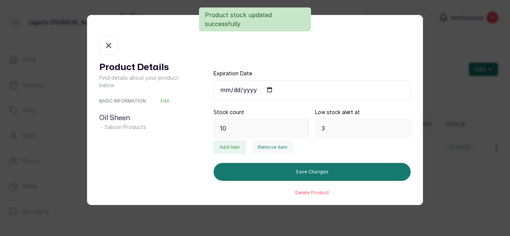
type input "9"
click at [115, 45] on button "In stock" at bounding box center [108, 45] width 19 height 19
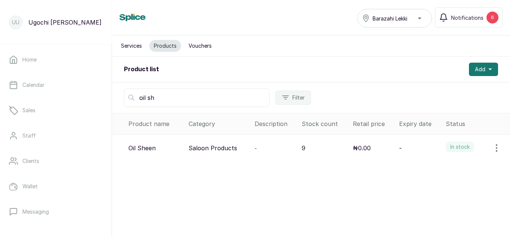
click at [163, 98] on input "oil sh" at bounding box center [196, 97] width 145 height 19
type input "o"
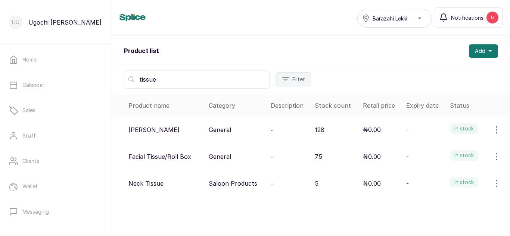
scroll to position [0, 0]
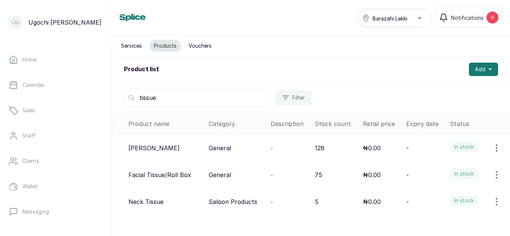
type input "tissue"
click at [496, 141] on button "button" at bounding box center [496, 148] width 21 height 15
click at [493, 141] on button "button" at bounding box center [496, 148] width 21 height 15
click at [486, 141] on button "button" at bounding box center [496, 148] width 21 height 15
click at [441, 166] on span "View" at bounding box center [447, 169] width 13 height 9
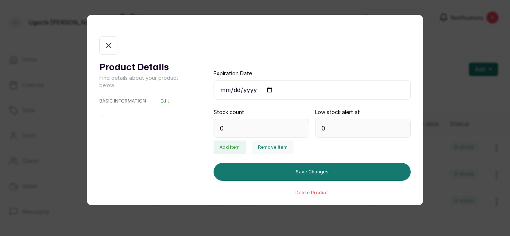
type input "128"
type input "10"
click at [270, 147] on button "Remove item" at bounding box center [272, 147] width 41 height 13
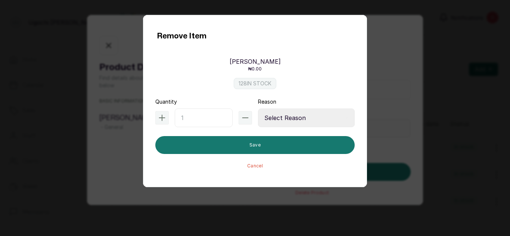
click at [210, 118] on input "text" at bounding box center [204, 118] width 58 height 19
type input "3"
click at [301, 122] on select "Select Reason Internal Use New Stock Damaged Adjustment Transfer Return Other" at bounding box center [306, 118] width 97 height 19
select select "internal_use"
click at [258, 109] on select "Select Reason Internal Use New Stock Damaged Adjustment Transfer Return Other" at bounding box center [306, 118] width 97 height 19
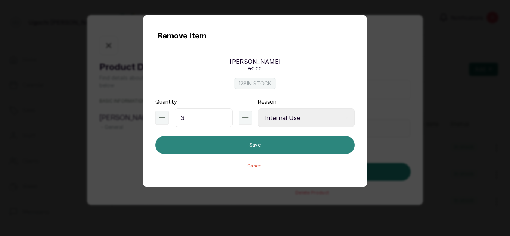
click at [290, 147] on button "Save" at bounding box center [254, 145] width 199 height 18
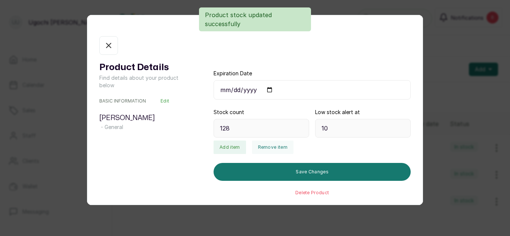
type input "125"
click at [110, 43] on icon "button" at bounding box center [108, 45] width 9 height 9
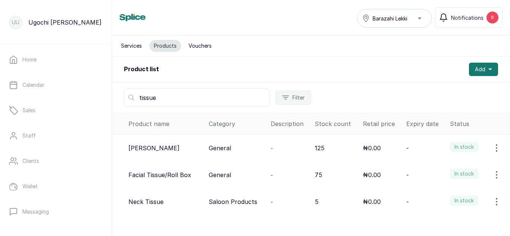
click at [161, 98] on input "tissue" at bounding box center [196, 97] width 145 height 19
type input "t"
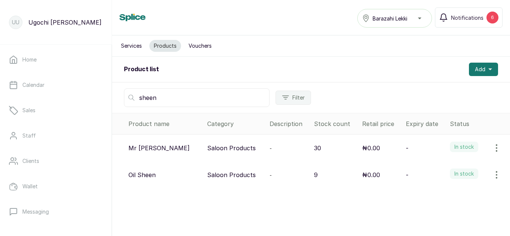
type input "sheen"
click at [492, 144] on icon "button" at bounding box center [496, 148] width 9 height 9
click at [441, 165] on span "View" at bounding box center [447, 169] width 13 height 9
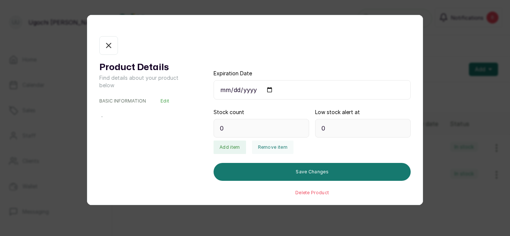
type input "30"
click at [268, 145] on button "Remove item" at bounding box center [272, 147] width 41 height 13
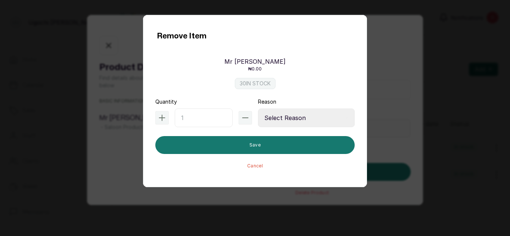
click at [203, 114] on input "text" at bounding box center [204, 118] width 58 height 19
type input "1"
click at [308, 119] on select "Select Reason Internal Use New Stock Damaged Adjustment Transfer Return Other" at bounding box center [306, 118] width 97 height 19
select select "internal_use"
click at [258, 109] on select "Select Reason Internal Use New Stock Damaged Adjustment Transfer Return Other" at bounding box center [306, 118] width 97 height 19
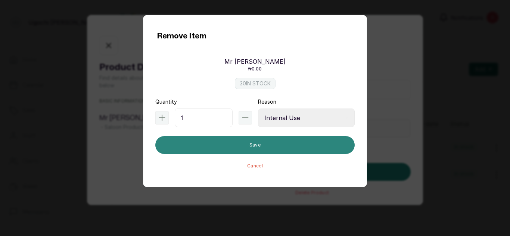
click at [274, 141] on button "Save" at bounding box center [254, 145] width 199 height 18
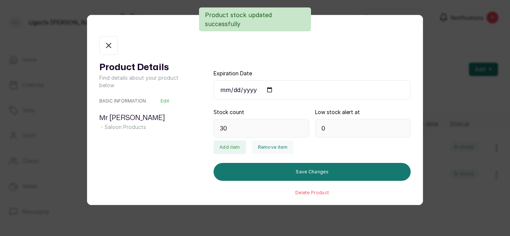
type input "29"
click at [107, 47] on icon "button" at bounding box center [108, 45] width 4 height 4
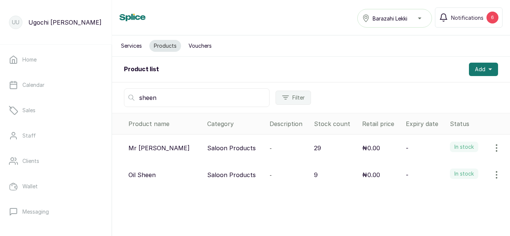
click at [184, 100] on input "sheen" at bounding box center [196, 97] width 145 height 19
type input "s"
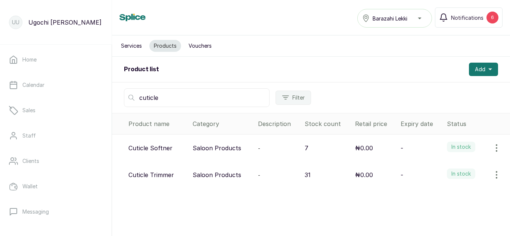
type input "cuticle"
click at [499, 171] on button "button" at bounding box center [496, 174] width 21 height 15
click at [445, 194] on span "View" at bounding box center [447, 195] width 13 height 9
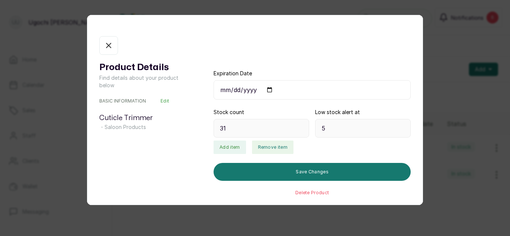
click at [273, 150] on button "Remove item" at bounding box center [272, 147] width 41 height 13
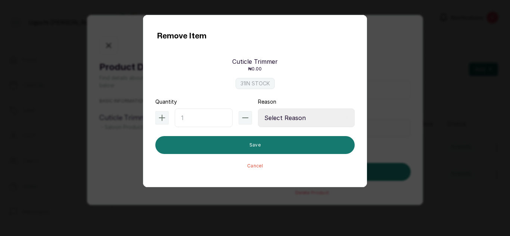
click at [203, 120] on input "text" at bounding box center [204, 118] width 58 height 19
type input "2"
click at [303, 113] on select "Select Reason Internal Use New Stock Damaged Adjustment Transfer Return Other" at bounding box center [306, 118] width 97 height 19
select select "internal_use"
click at [258, 109] on select "Select Reason Internal Use New Stock Damaged Adjustment Transfer Return Other" at bounding box center [306, 118] width 97 height 19
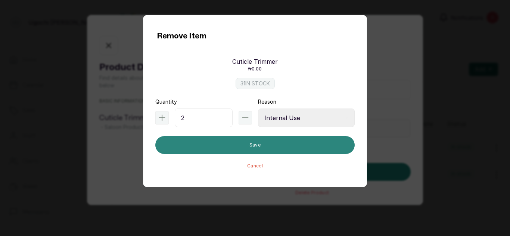
click at [289, 149] on button "Save" at bounding box center [254, 145] width 199 height 18
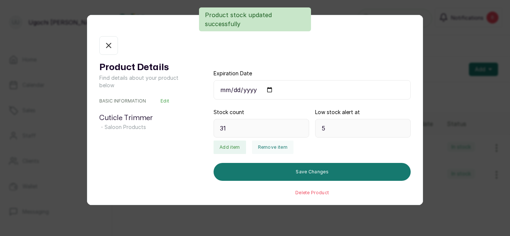
type input "29"
click at [111, 41] on icon "button" at bounding box center [108, 45] width 9 height 9
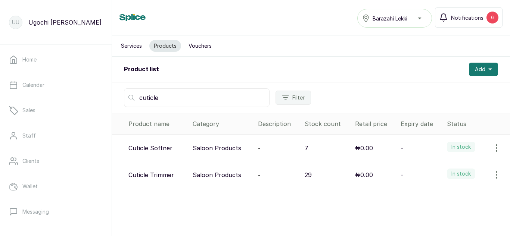
click at [173, 88] on div "cuticle Filter" at bounding box center [311, 97] width 398 height 31
click at [173, 95] on input "cuticle" at bounding box center [196, 97] width 145 height 19
type input "c"
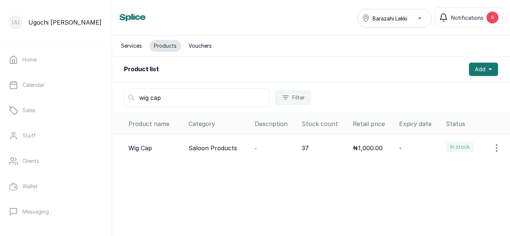
type input "wig cap"
click at [500, 147] on button "button" at bounding box center [496, 148] width 21 height 15
click at [494, 145] on icon "button" at bounding box center [496, 148] width 9 height 9
click at [498, 148] on button "button" at bounding box center [496, 148] width 21 height 15
click at [442, 169] on span "View" at bounding box center [447, 169] width 13 height 9
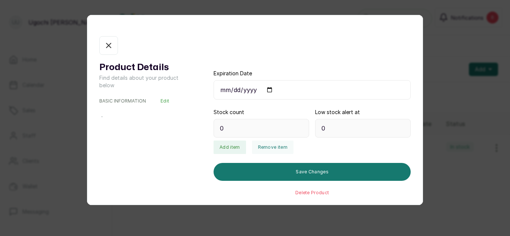
type input "37"
type input "3"
click at [269, 142] on button "Remove item" at bounding box center [272, 147] width 41 height 13
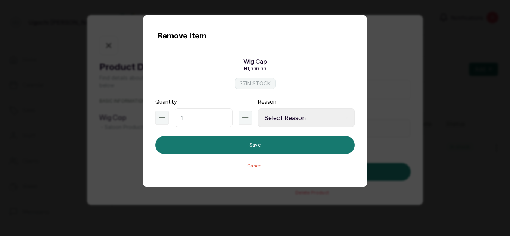
click at [209, 116] on input "text" at bounding box center [204, 118] width 58 height 19
type input "1"
click at [301, 113] on select "Select Reason Internal Use New Stock Damaged Adjustment Transfer Return Other" at bounding box center [306, 118] width 97 height 19
select select "internal_use"
click at [258, 109] on select "Select Reason Internal Use New Stock Damaged Adjustment Transfer Return Other" at bounding box center [306, 118] width 97 height 19
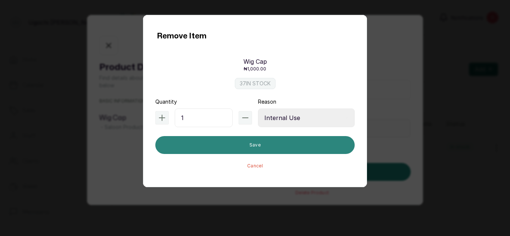
click at [287, 148] on button "Save" at bounding box center [254, 145] width 199 height 18
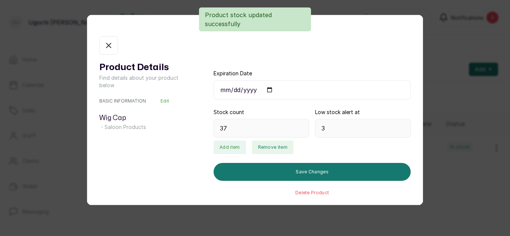
click at [281, 141] on button "Remove item" at bounding box center [272, 147] width 41 height 13
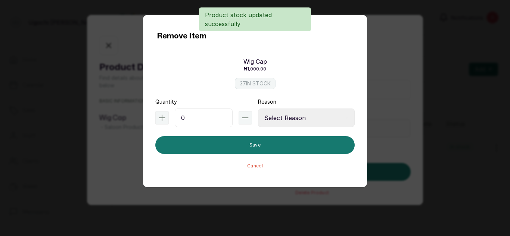
type input "36"
click at [253, 166] on button "Cancel" at bounding box center [255, 166] width 16 height 6
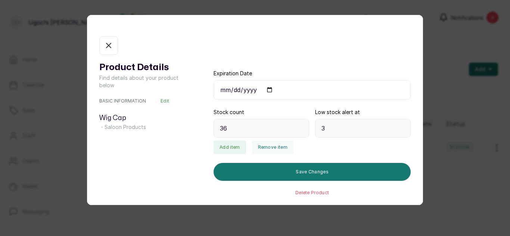
click at [108, 43] on icon "button" at bounding box center [108, 45] width 9 height 9
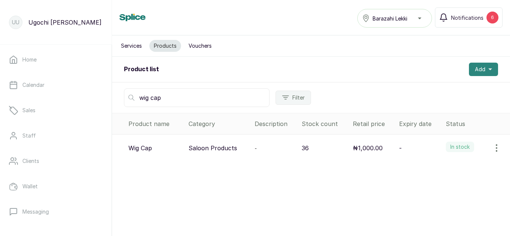
click at [474, 72] on span "Add" at bounding box center [479, 69] width 10 height 7
click at [439, 89] on span "Add Product" at bounding box center [456, 89] width 72 height 9
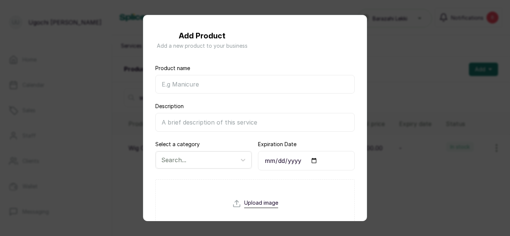
click at [291, 87] on input "Product name" at bounding box center [254, 84] width 199 height 19
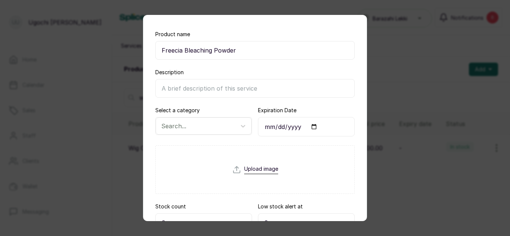
scroll to position [38, 0]
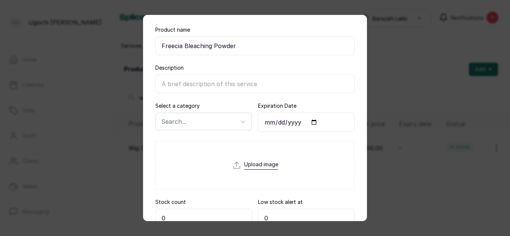
type input "Freecia Bleaching Powder"
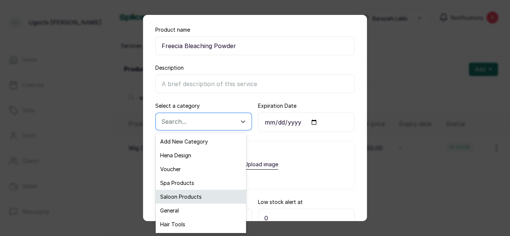
click at [187, 196] on div "Saloon Products" at bounding box center [201, 197] width 90 height 14
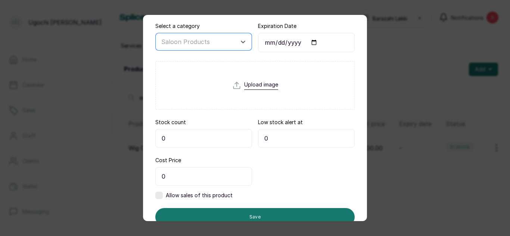
scroll to position [120, 0]
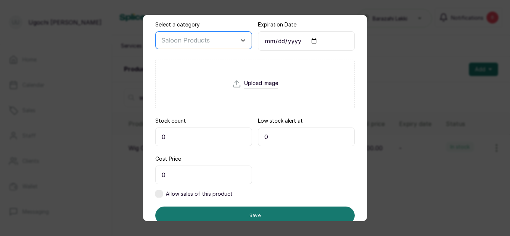
click at [187, 135] on input "0" at bounding box center [203, 137] width 97 height 19
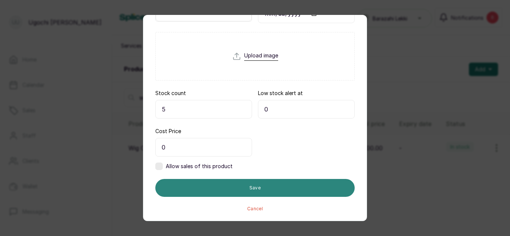
type input "5"
click at [231, 190] on button "Save" at bounding box center [254, 188] width 199 height 18
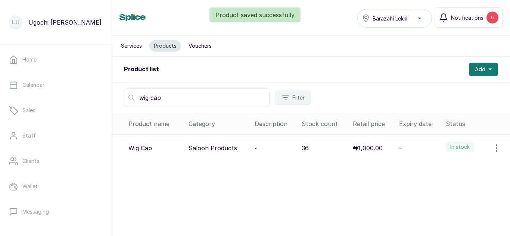
click at [180, 100] on input "wig cap" at bounding box center [196, 97] width 145 height 19
type input "w"
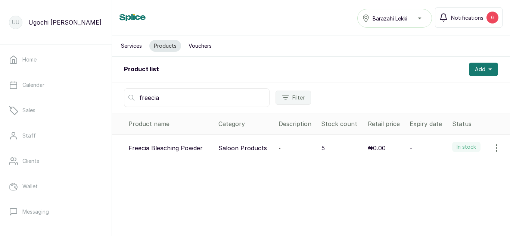
type input "freecia"
click at [486, 148] on button "button" at bounding box center [496, 148] width 21 height 15
click at [445, 166] on span "View" at bounding box center [447, 169] width 13 height 9
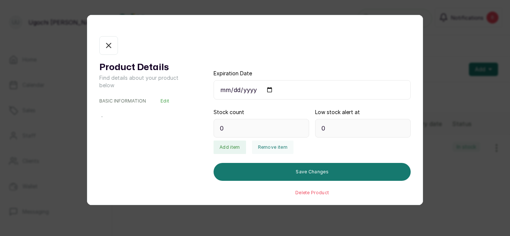
type input "5"
click at [273, 141] on button "Remove item" at bounding box center [272, 147] width 41 height 13
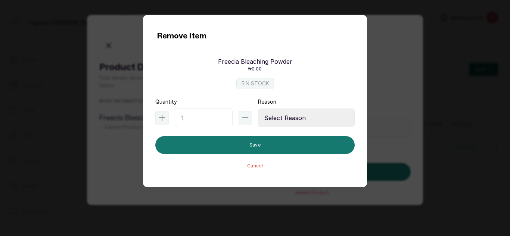
click at [209, 118] on input "text" at bounding box center [204, 118] width 58 height 19
type input "1"
click at [313, 114] on select "Select Reason Internal Use New Stock Damaged Adjustment Transfer Return Other" at bounding box center [306, 118] width 97 height 19
click at [258, 109] on select "Select Reason Internal Use New Stock Damaged Adjustment Transfer Return Other" at bounding box center [306, 118] width 97 height 19
click at [320, 114] on select "Select Reason Internal Use New Stock Damaged Adjustment Transfer Return Other" at bounding box center [306, 118] width 97 height 19
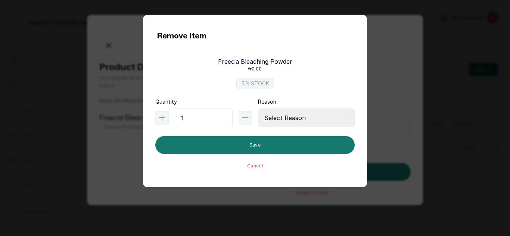
select select "internal_use"
click at [258, 109] on select "Select Reason Internal Use New Stock Damaged Adjustment Transfer Return Other" at bounding box center [306, 118] width 97 height 19
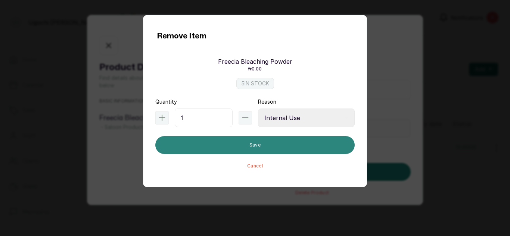
click at [289, 141] on button "Save" at bounding box center [254, 145] width 199 height 18
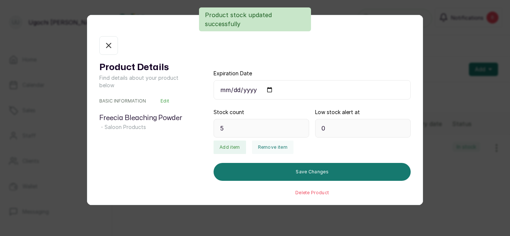
type input "4"
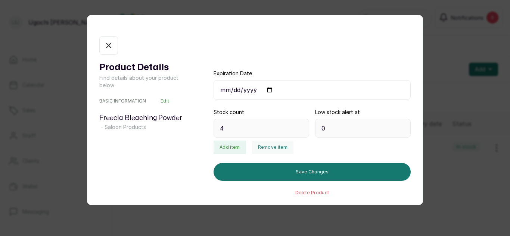
click at [103, 53] on button "In stock" at bounding box center [108, 45] width 19 height 19
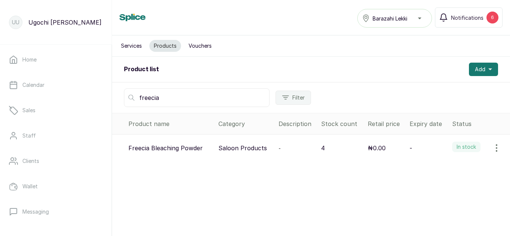
click at [181, 103] on input "freecia" at bounding box center [196, 97] width 145 height 19
type input "f"
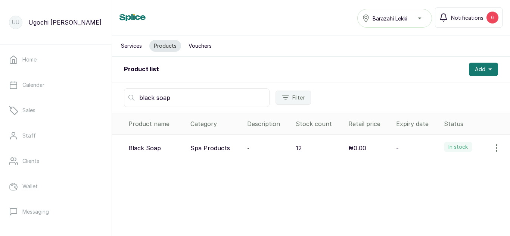
type input "black soap"
click at [491, 154] on button "button" at bounding box center [496, 148] width 21 height 15
click at [444, 165] on span "View" at bounding box center [447, 169] width 13 height 9
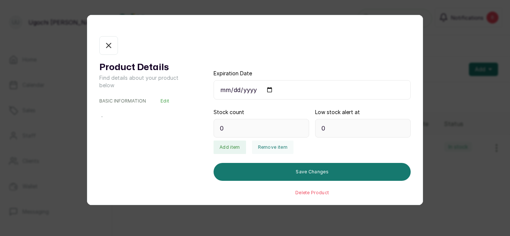
type input "12"
type input "2"
click at [275, 147] on button "Remove item" at bounding box center [272, 147] width 41 height 13
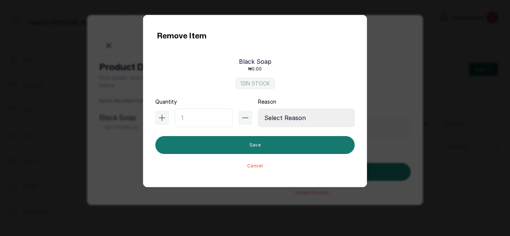
click at [199, 117] on input "text" at bounding box center [204, 118] width 58 height 19
type input "1"
click at [310, 117] on select "Select Reason Internal Use New Stock Damaged Adjustment Transfer Return Other" at bounding box center [306, 118] width 97 height 19
select select "internal_use"
click at [258, 109] on select "Select Reason Internal Use New Stock Damaged Adjustment Transfer Return Other" at bounding box center [306, 118] width 97 height 19
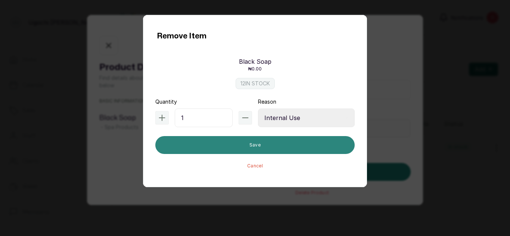
click at [281, 143] on button "Save" at bounding box center [254, 145] width 199 height 18
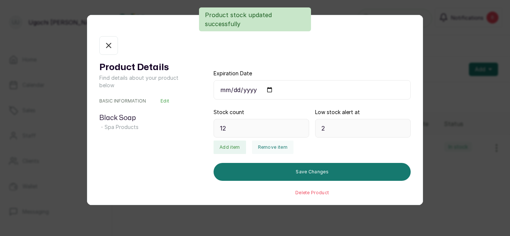
type input "11"
click at [112, 44] on icon "button" at bounding box center [108, 45] width 9 height 9
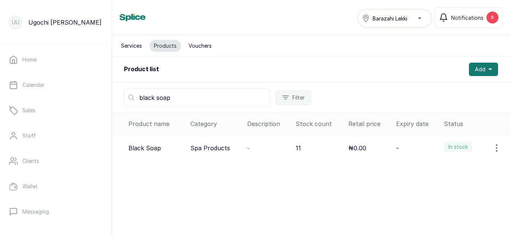
click at [183, 100] on input "black soap" at bounding box center [196, 97] width 145 height 19
type input "b"
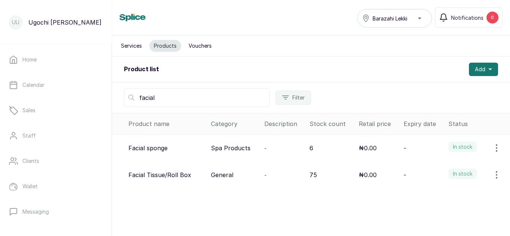
type input "facial"
click at [376, 140] on td "₦0.00" at bounding box center [377, 148] width 44 height 27
click at [476, 72] on span "Add" at bounding box center [479, 69] width 10 height 7
click at [427, 91] on span "Add Product" at bounding box center [456, 89] width 72 height 9
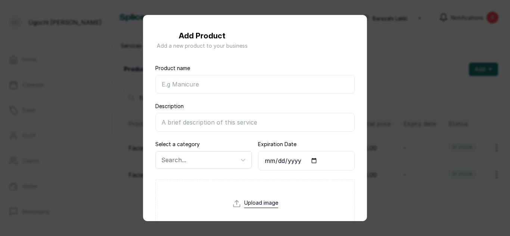
click at [262, 80] on input "Product name" at bounding box center [254, 84] width 199 height 19
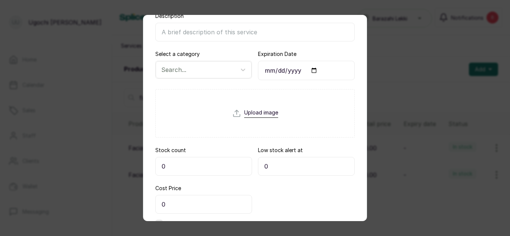
scroll to position [99, 0]
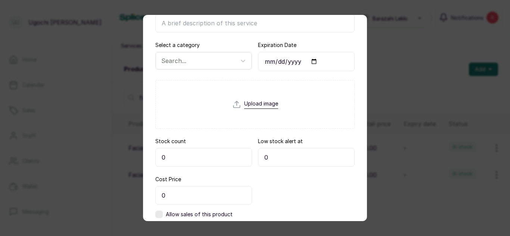
type input "[PERSON_NAME]"
click at [190, 156] on input "0" at bounding box center [203, 157] width 97 height 19
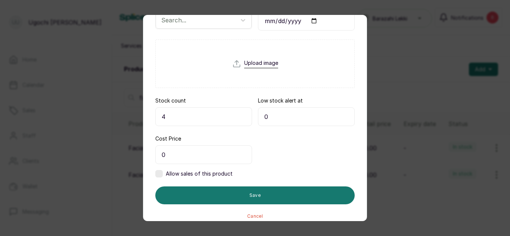
scroll to position [147, 0]
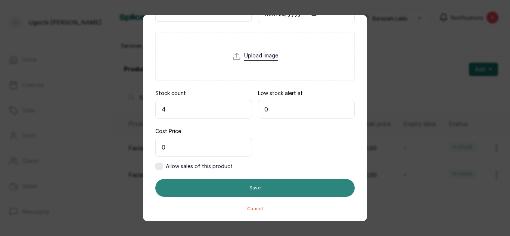
type input "4"
click at [245, 187] on button "Save" at bounding box center [254, 188] width 199 height 18
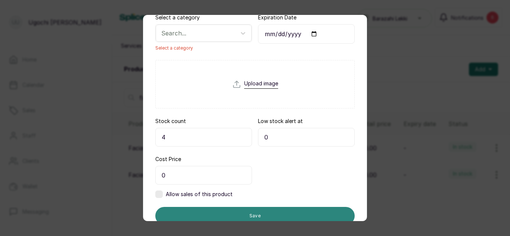
scroll to position [113, 0]
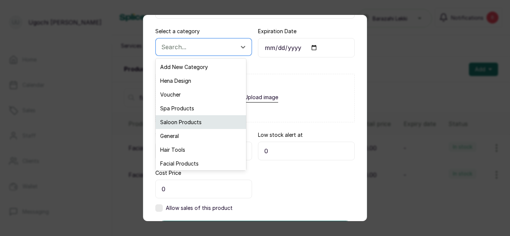
click at [185, 121] on div "Saloon Products" at bounding box center [201, 122] width 90 height 14
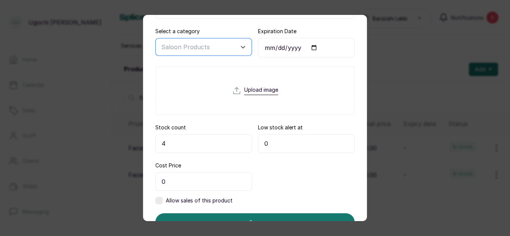
scroll to position [147, 0]
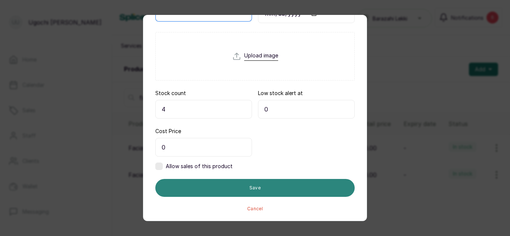
click at [241, 185] on button "Save" at bounding box center [254, 188] width 199 height 18
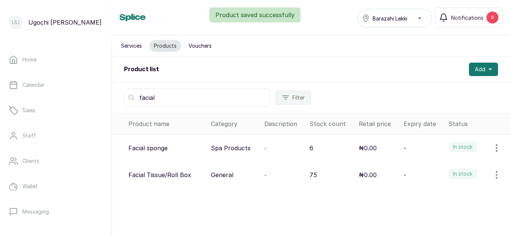
click at [158, 100] on input "facial" at bounding box center [196, 97] width 145 height 19
type input "f"
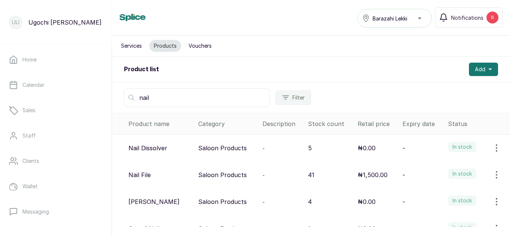
type input "nail"
click at [492, 203] on icon "button" at bounding box center [496, 201] width 9 height 9
click at [450, 141] on div "View Edit Delete" at bounding box center [465, 166] width 84 height 51
click at [444, 147] on span "View" at bounding box center [447, 151] width 13 height 9
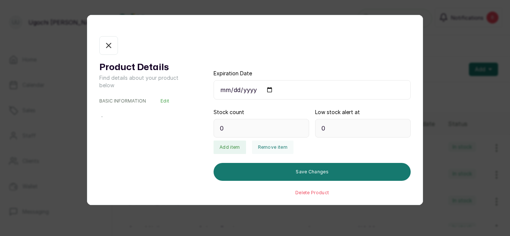
type input "4"
click at [273, 146] on button "Remove item" at bounding box center [272, 147] width 41 height 13
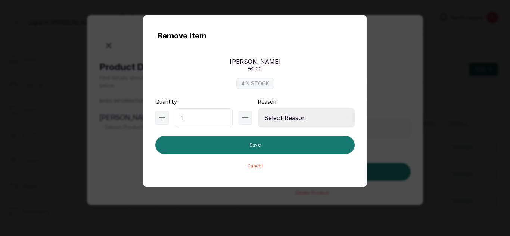
click at [206, 114] on input "text" at bounding box center [204, 118] width 58 height 19
type input "1"
click at [306, 109] on select "Select Reason Internal Use New Stock Damaged Adjustment Transfer Return Other" at bounding box center [306, 118] width 97 height 19
select select "internal_use"
click at [258, 109] on select "Select Reason Internal Use New Stock Damaged Adjustment Transfer Return Other" at bounding box center [306, 118] width 97 height 19
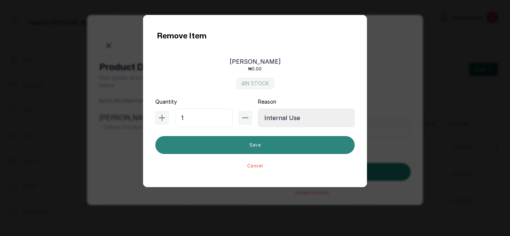
click at [286, 142] on button "Save" at bounding box center [254, 145] width 199 height 18
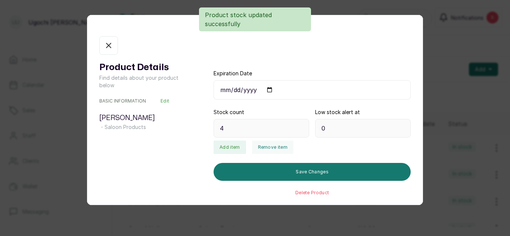
type input "3"
click at [109, 44] on icon "button" at bounding box center [108, 45] width 9 height 9
